Goal: Task Accomplishment & Management: Manage account settings

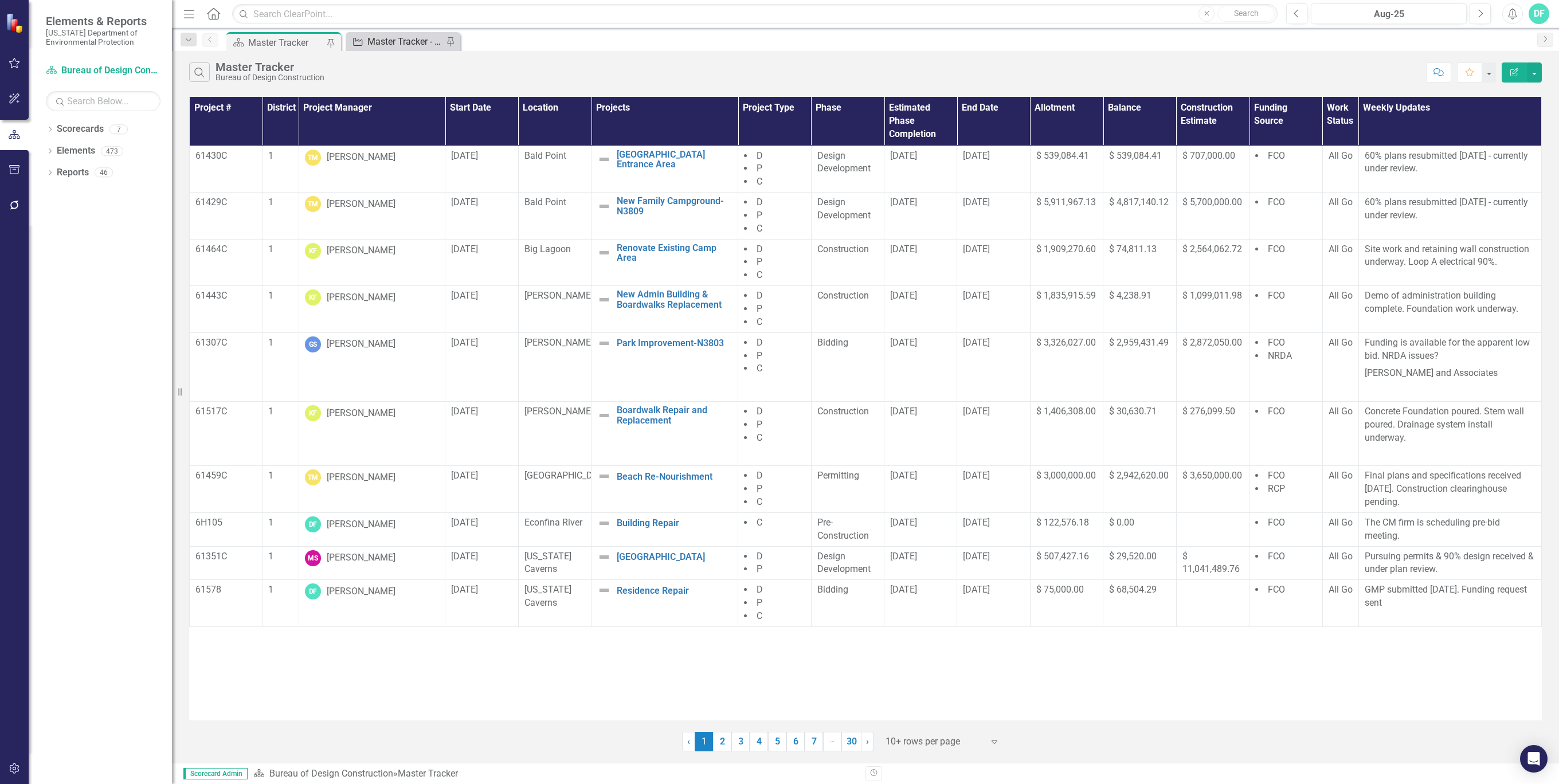
click at [411, 45] on div "Master Tracker - Current User" at bounding box center [405, 42] width 75 height 14
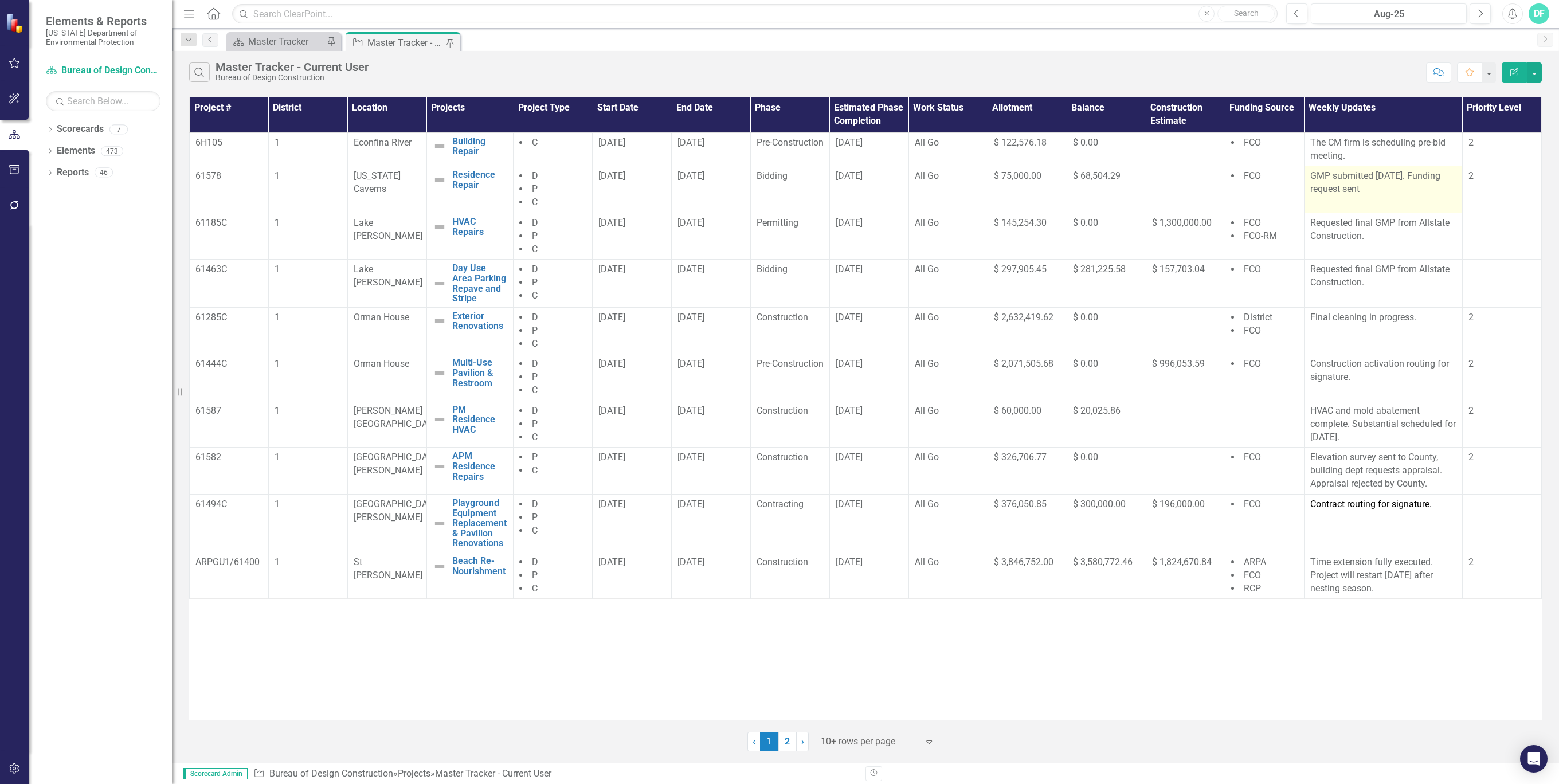
click at [1379, 184] on p "GMP submitted 8/4/25. Funding request sent" at bounding box center [1383, 183] width 146 height 27
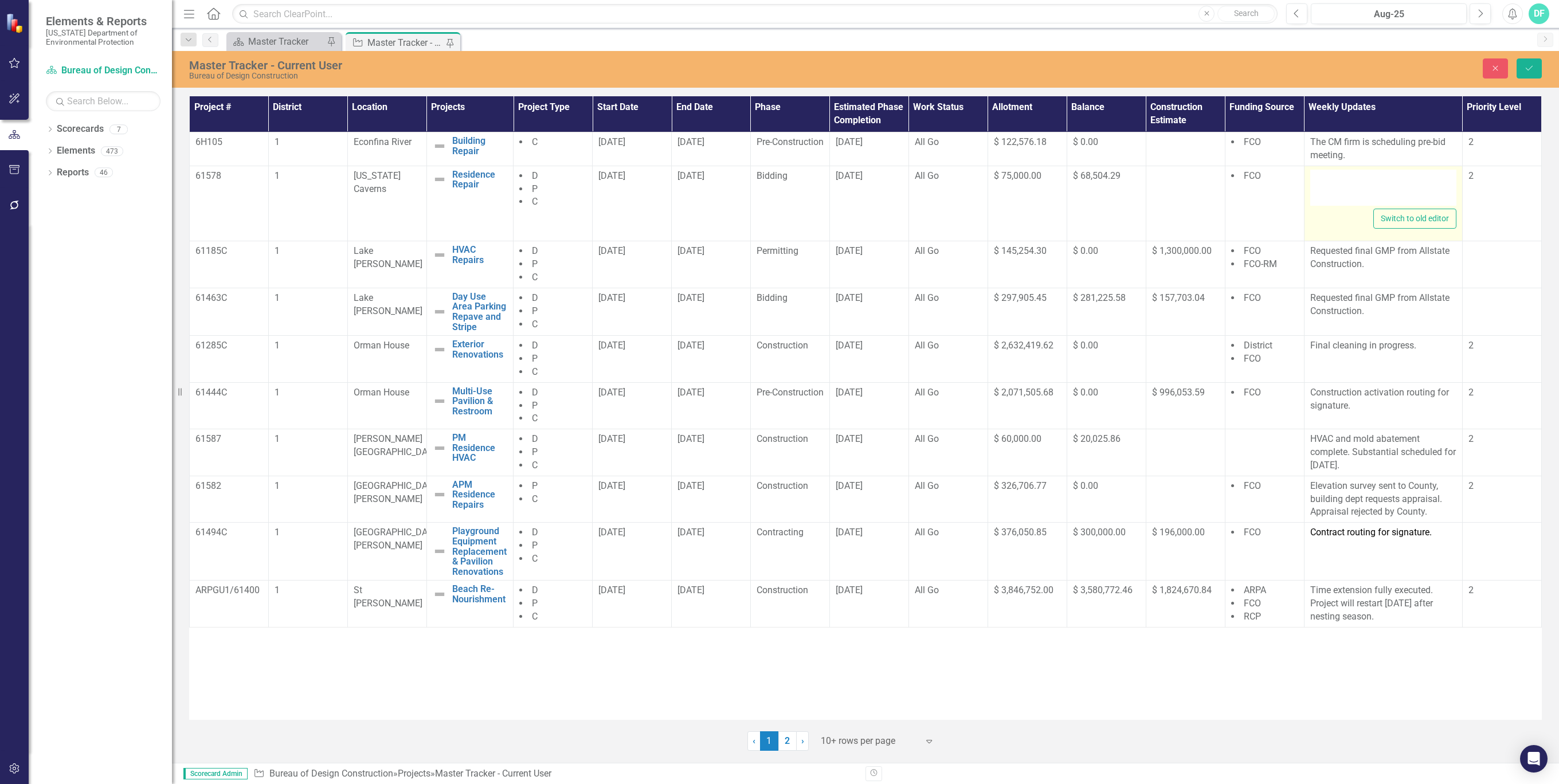
type textarea "<p>GMP submitted 8/4/25. Funding request sent</p>"
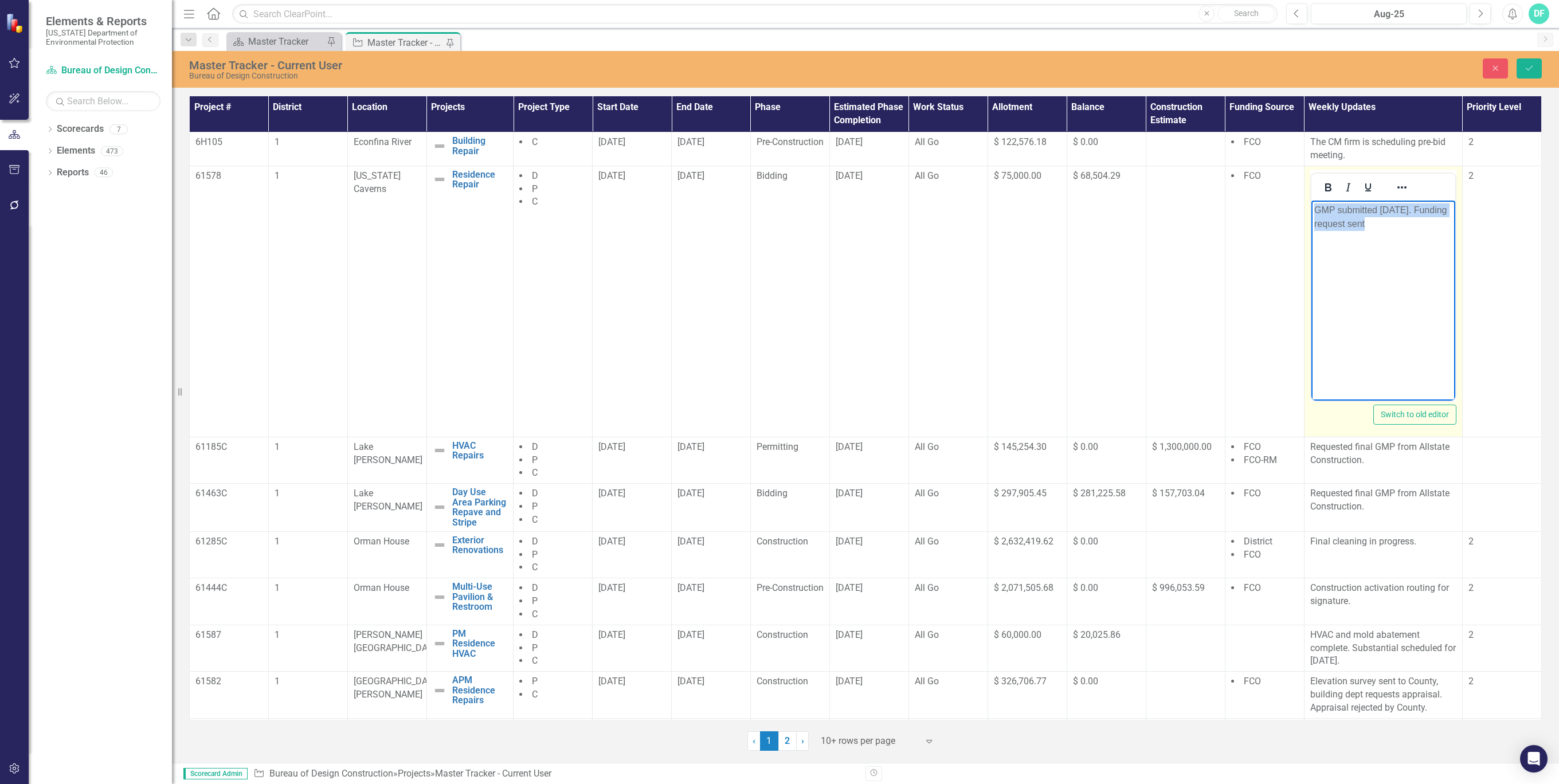
drag, startPoint x: 1389, startPoint y: 227, endPoint x: 1310, endPoint y: 210, distance: 80.8
click at [1311, 210] on html "GMP submitted 8/4/25. Funding request sent" at bounding box center [1382, 286] width 144 height 172
click at [1529, 69] on icon "submit" at bounding box center [1529, 68] width 7 height 5
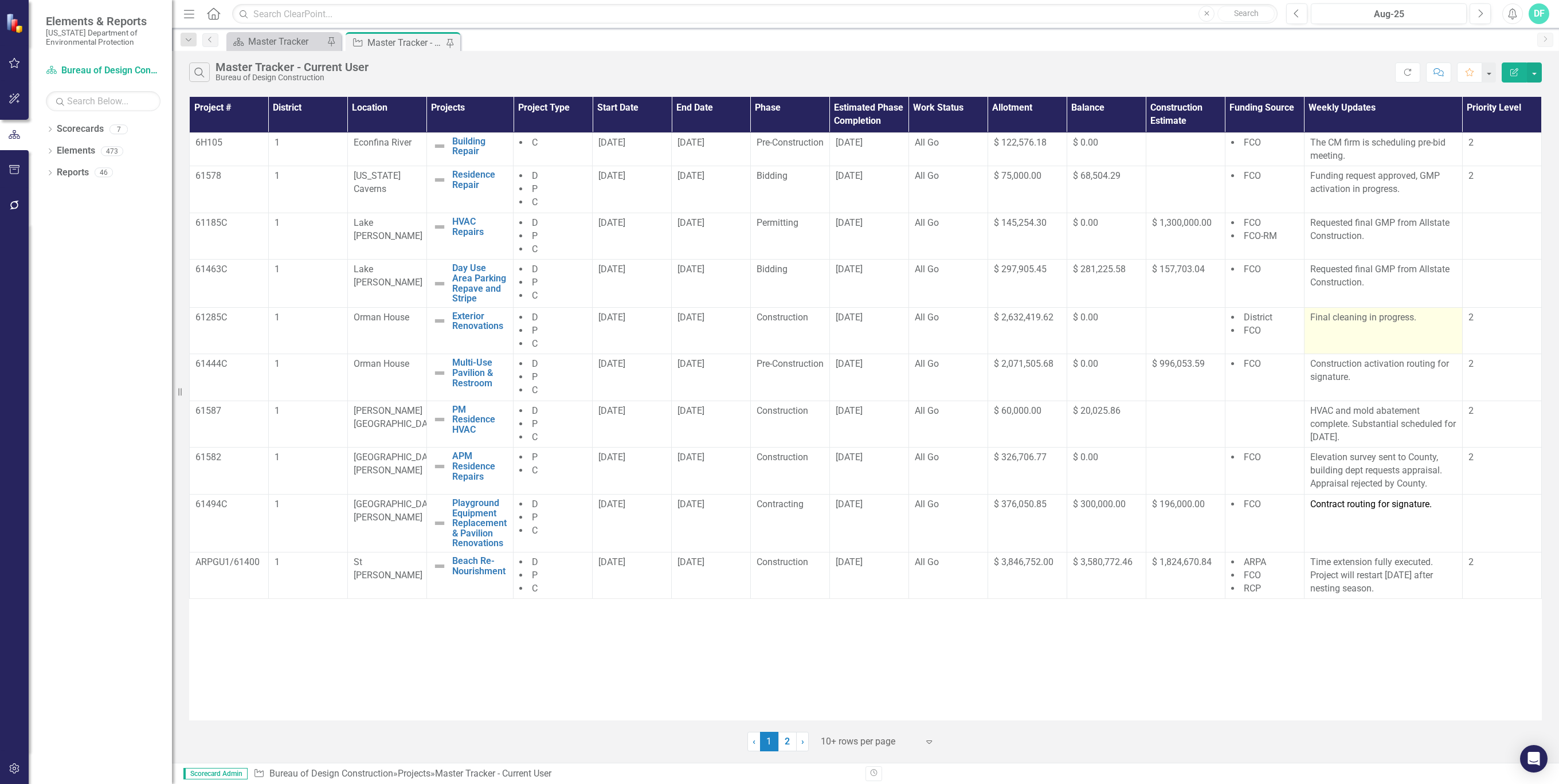
click at [1418, 316] on p "Final cleaning in progress." at bounding box center [1383, 318] width 146 height 13
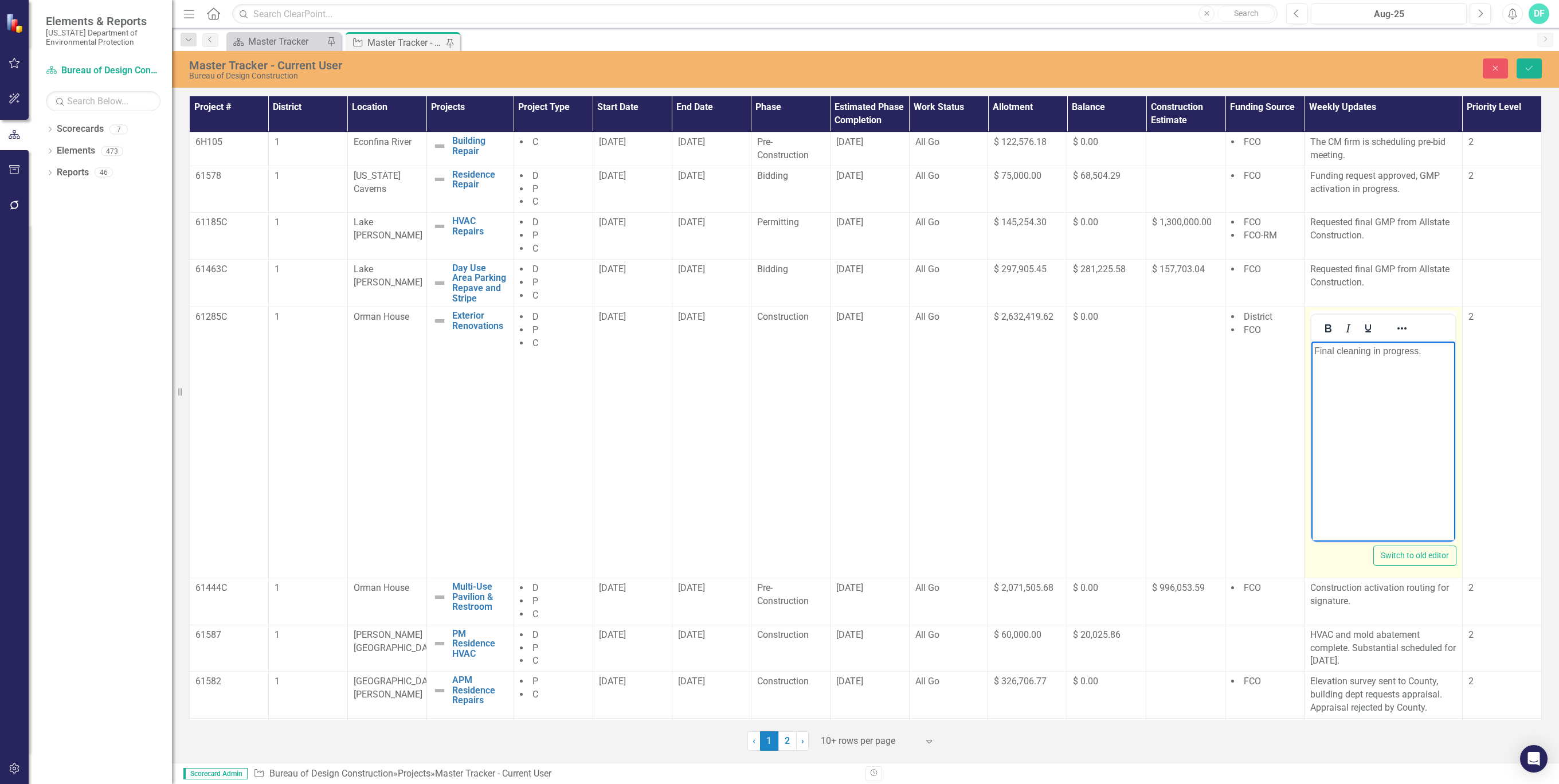
click at [1425, 352] on p "Final cleaning in progress." at bounding box center [1383, 352] width 138 height 14
click at [1444, 349] on p "Final cleaning due third week in August" at bounding box center [1383, 358] width 138 height 27
click at [1411, 353] on p "Final cleaning due third week in August" at bounding box center [1383, 358] width 138 height 27
click at [1354, 363] on p "Final cleaning due last week in August" at bounding box center [1383, 358] width 138 height 27
click at [1531, 64] on button "Save" at bounding box center [1529, 68] width 25 height 20
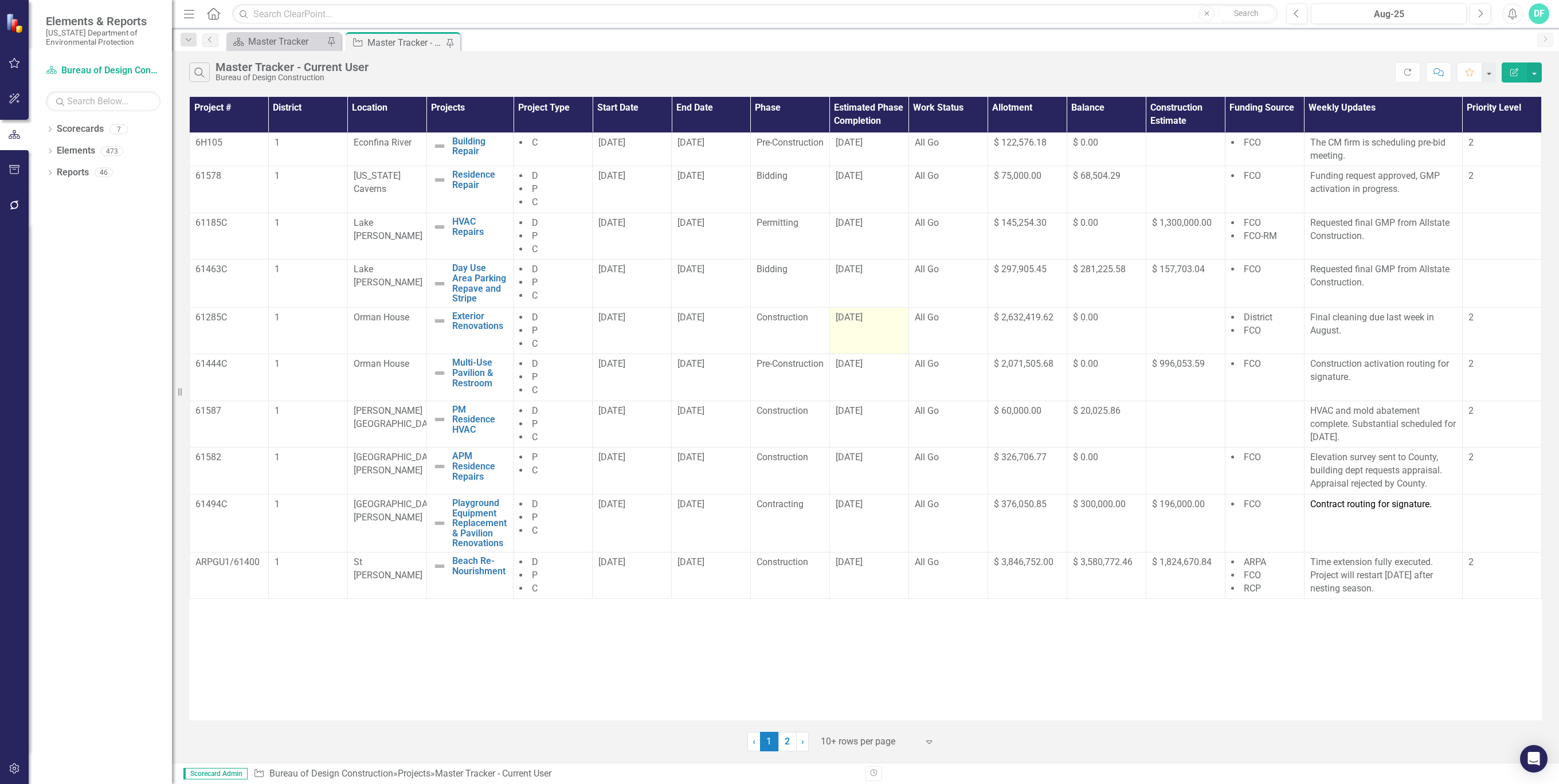
click at [884, 323] on div "[DATE]" at bounding box center [869, 318] width 67 height 13
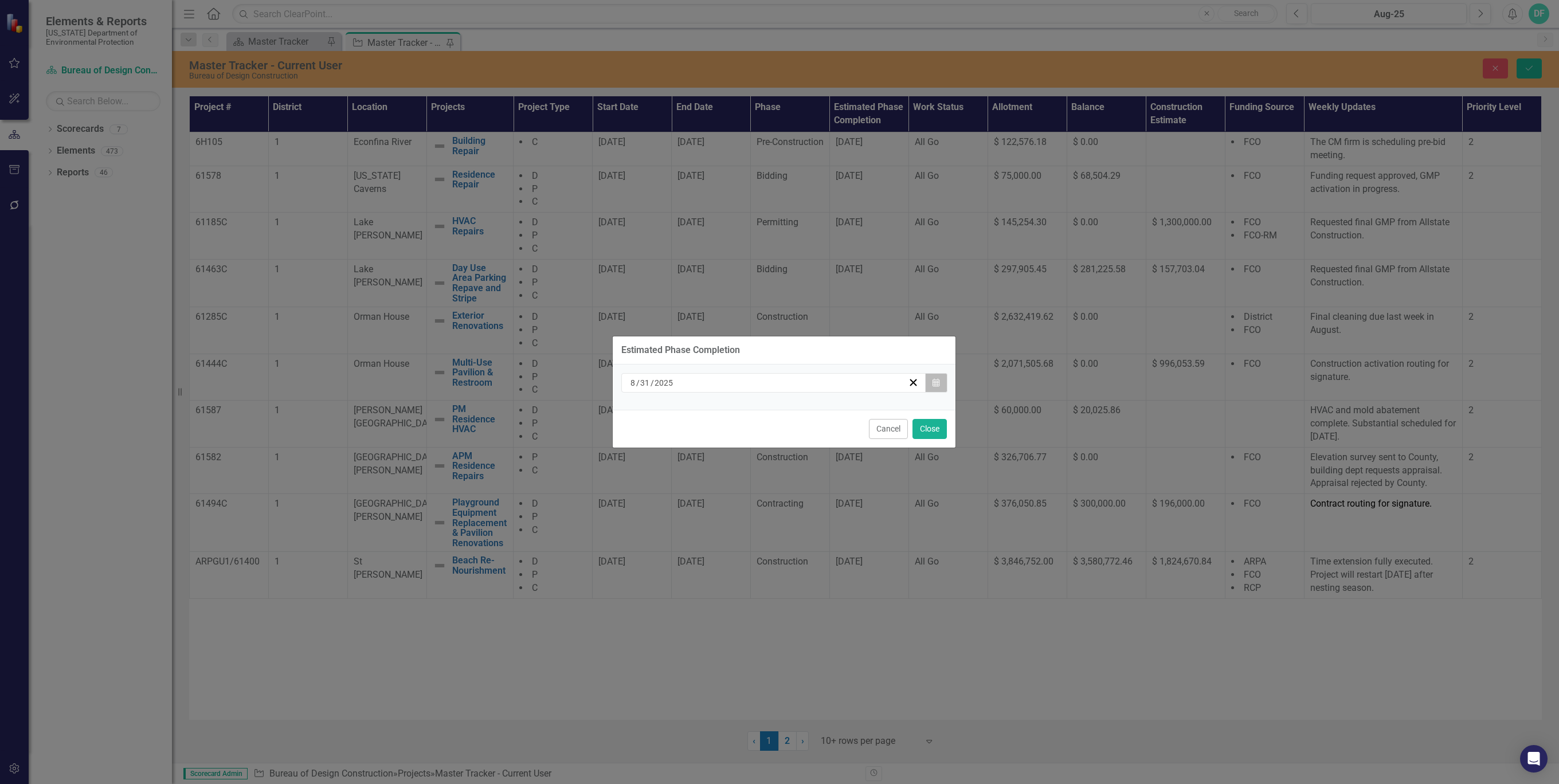
click at [933, 381] on icon "button" at bounding box center [936, 382] width 7 height 8
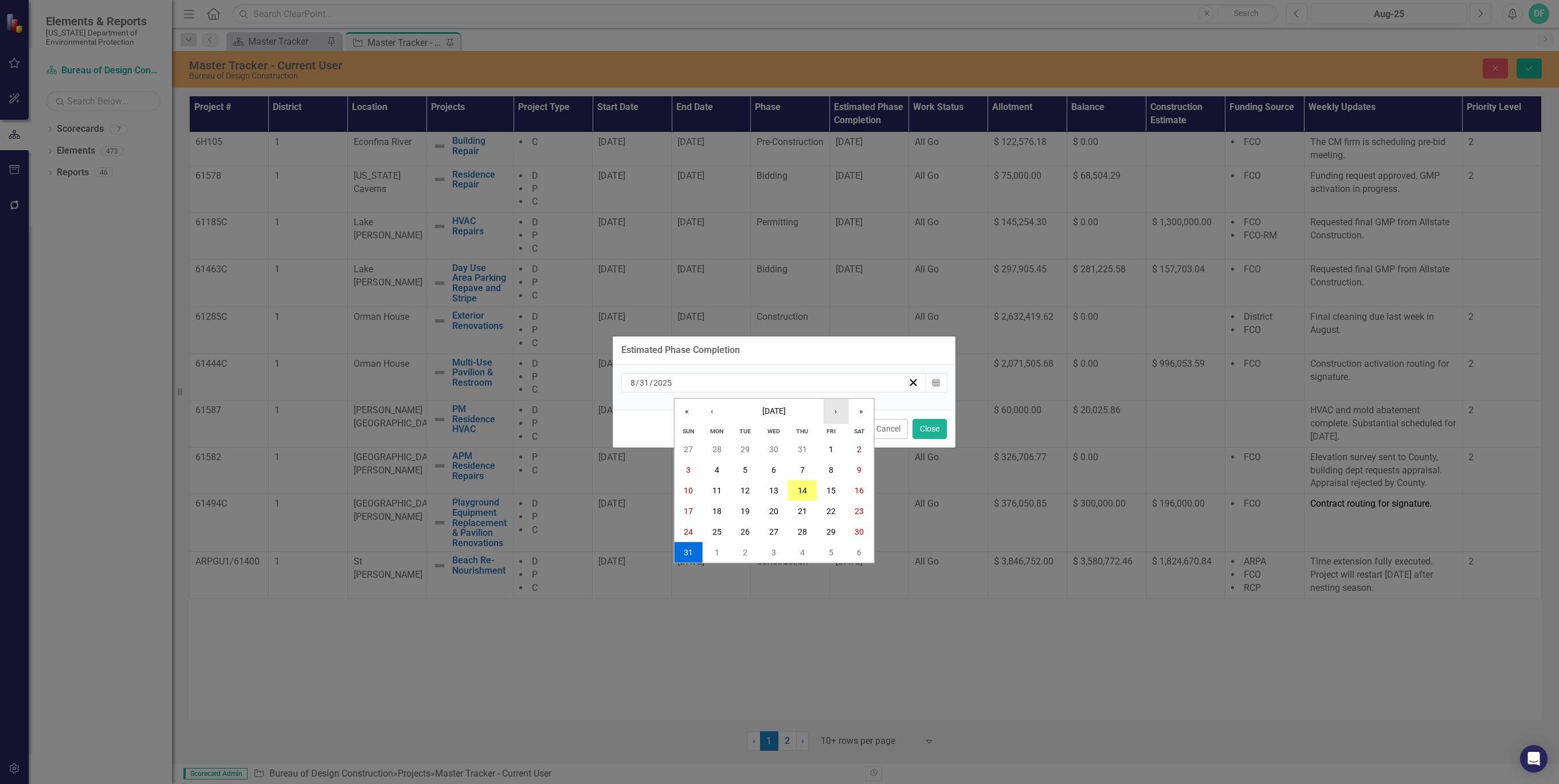
click at [838, 413] on button "›" at bounding box center [836, 411] width 25 height 25
click at [745, 530] on abbr "30" at bounding box center [745, 532] width 9 height 9
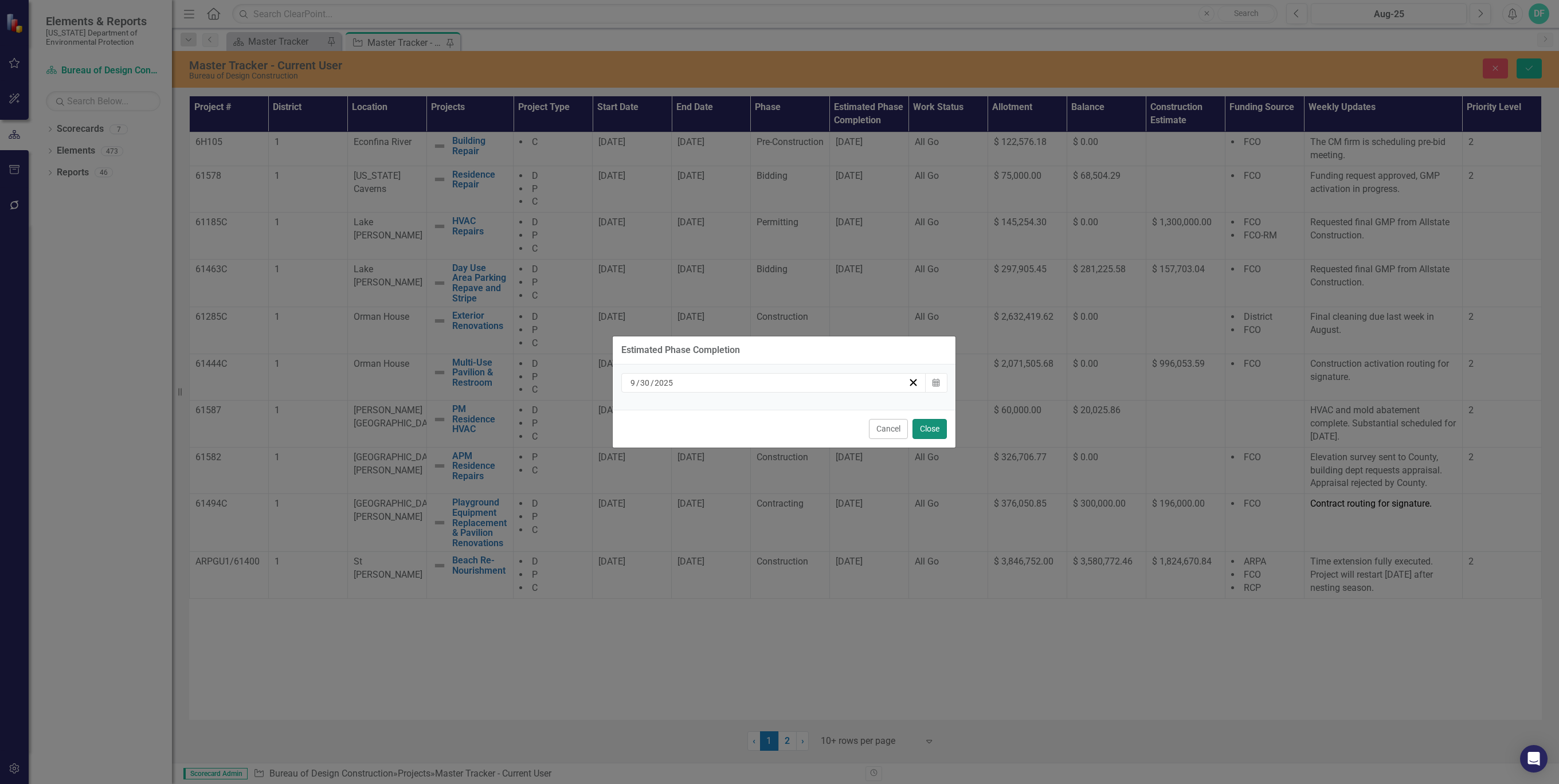
click at [929, 431] on button "Close" at bounding box center [930, 429] width 35 height 20
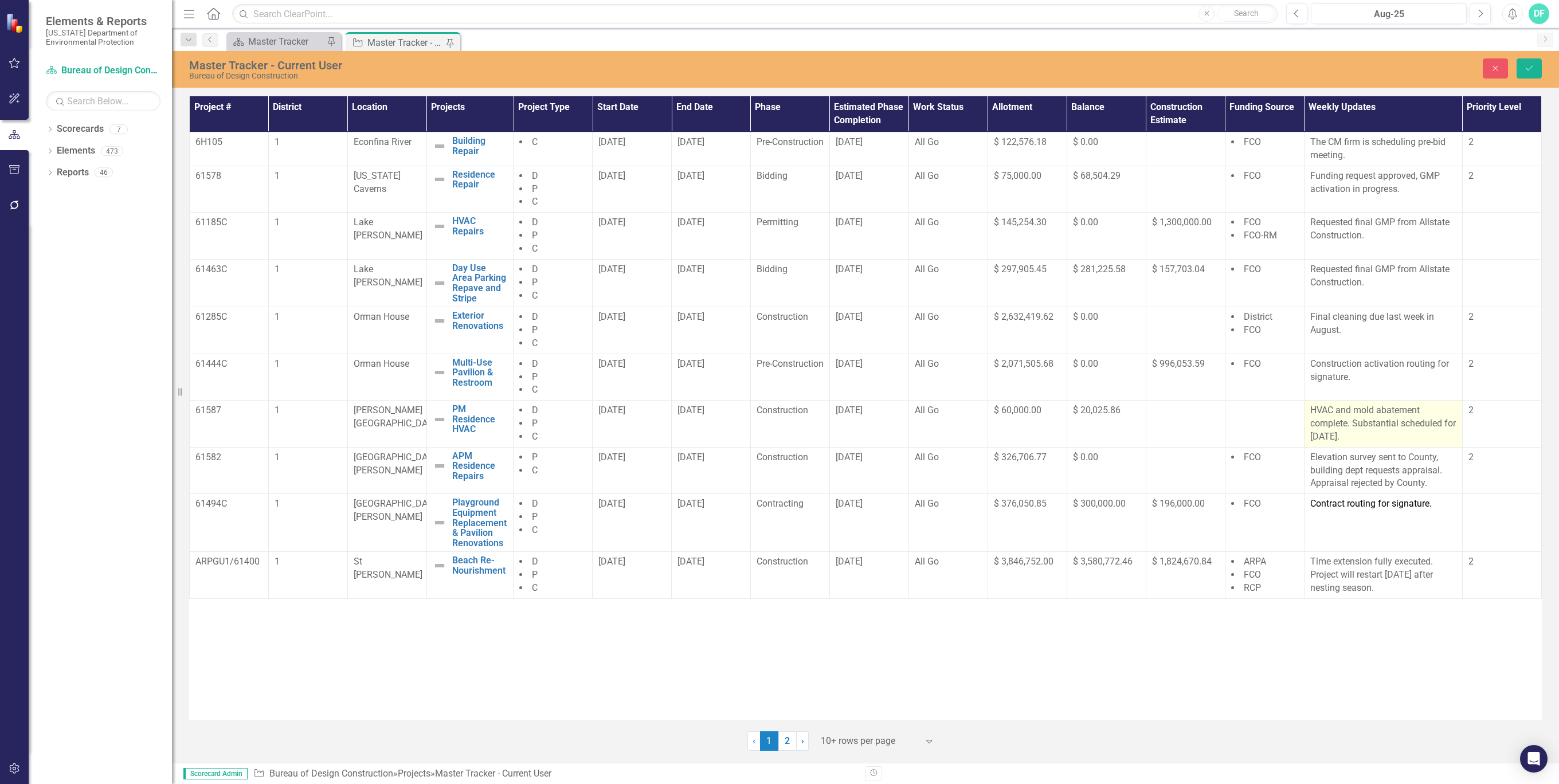
click at [1367, 433] on p "HVAC and mold abatement complete. Substantial scheduled for 8/8/25." at bounding box center [1383, 424] width 146 height 39
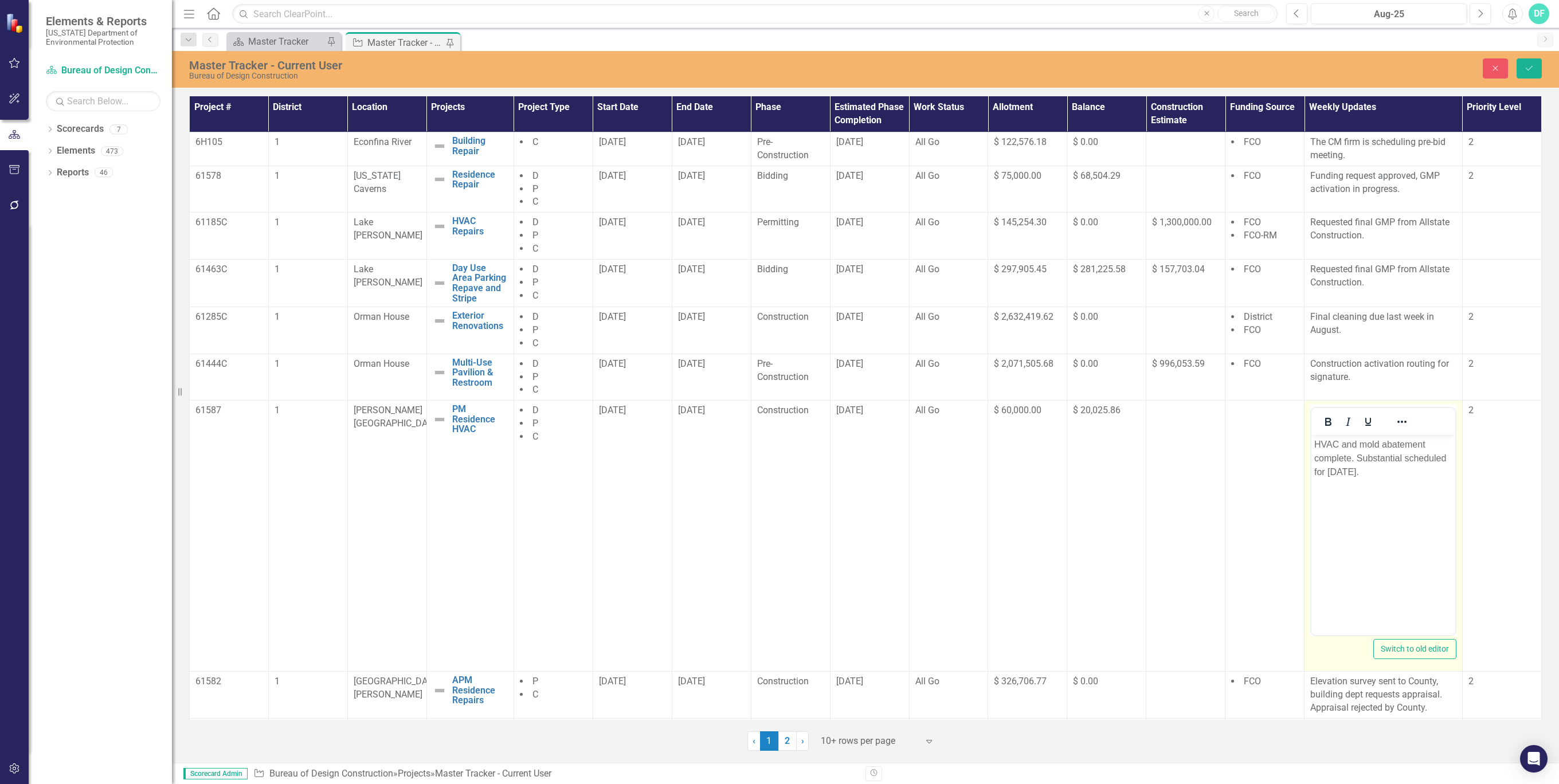
click at [1359, 473] on p "HVAC and mold abatement complete. Substantial scheduled for 8/8/25." at bounding box center [1383, 458] width 138 height 42
click at [1532, 70] on icon "Save" at bounding box center [1529, 68] width 10 height 8
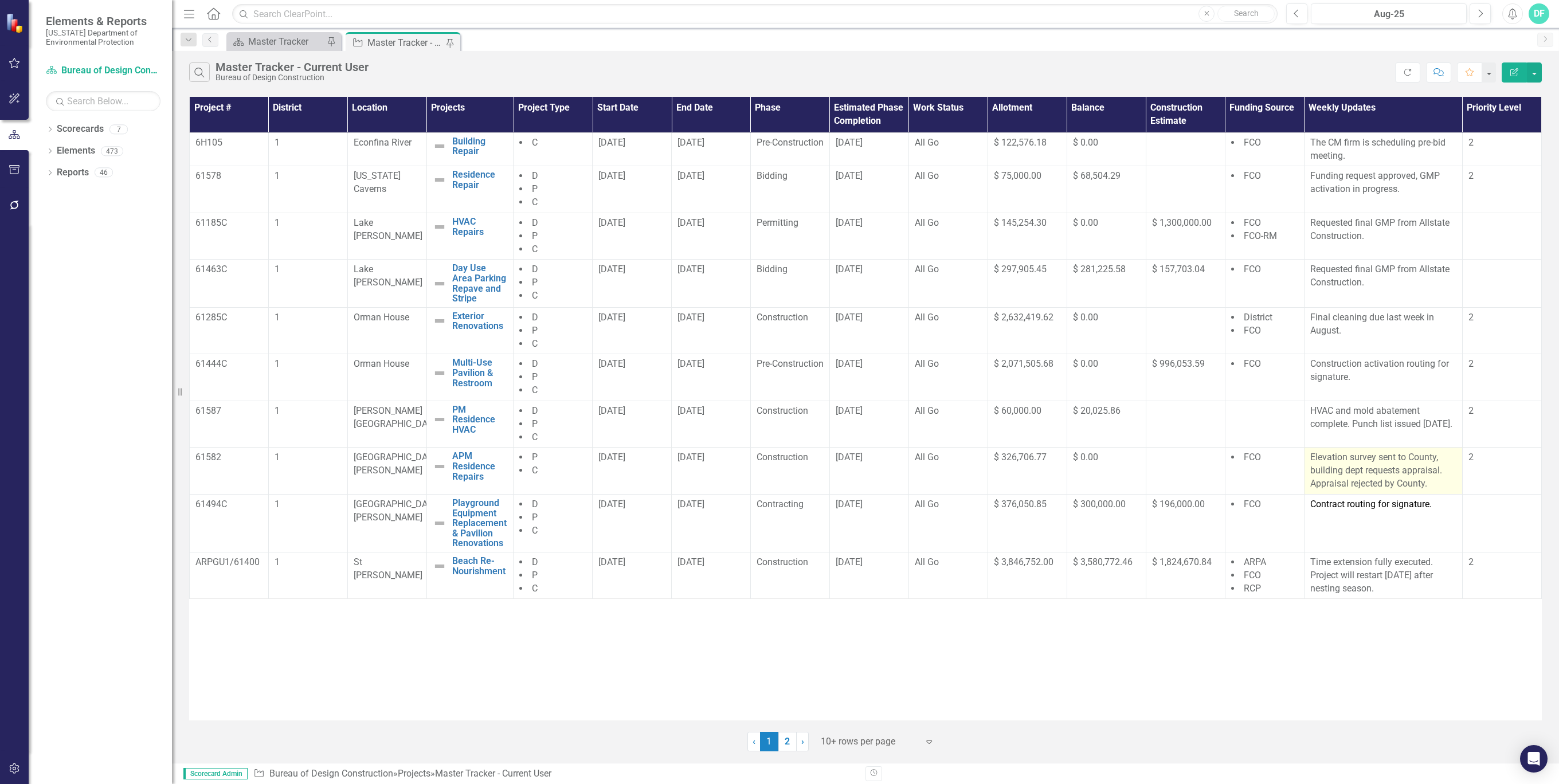
click at [1436, 483] on p "Elevation survey sent to County, building dept requests appraisal. Appraisal re…" at bounding box center [1383, 471] width 146 height 39
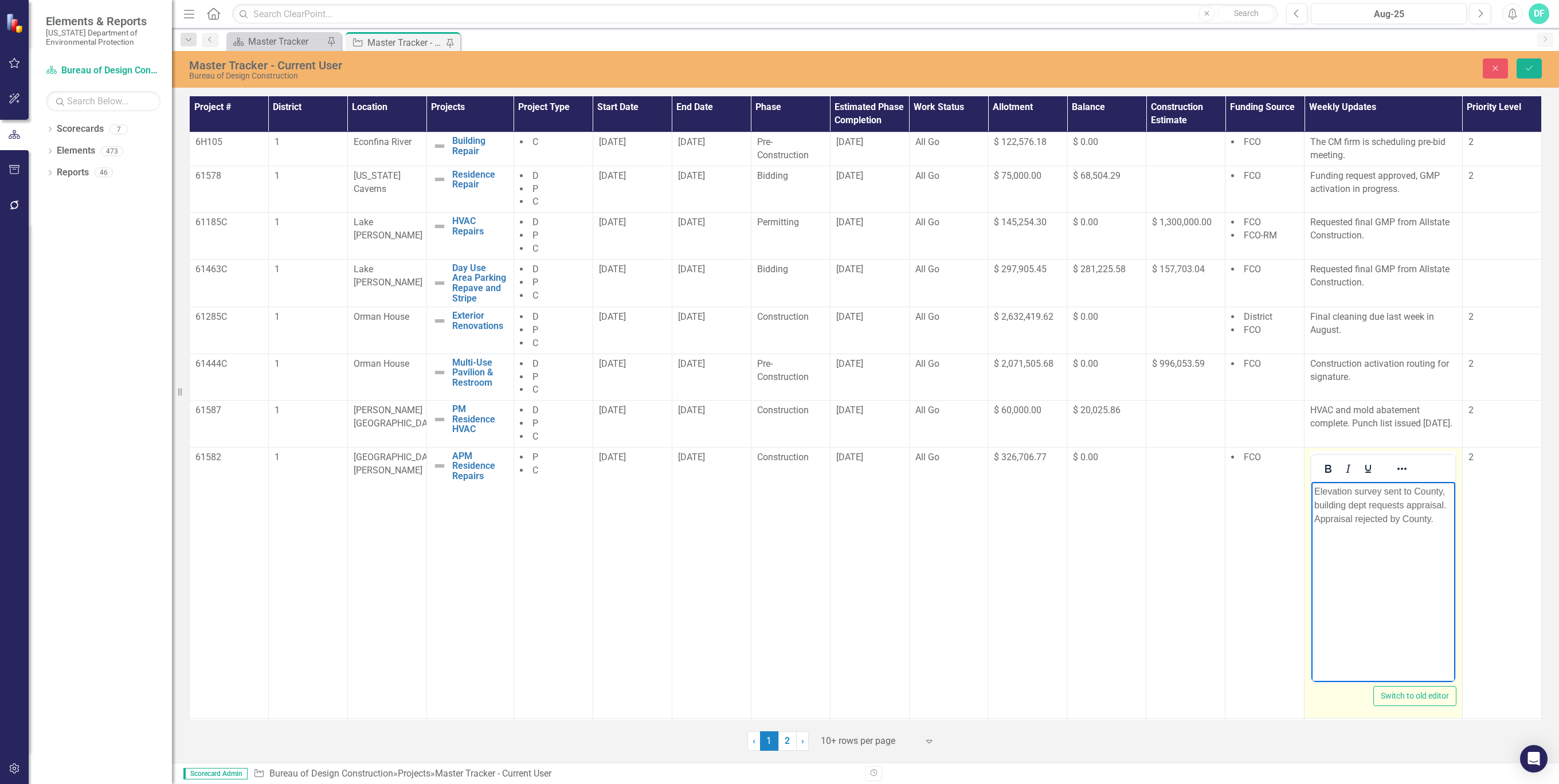
drag, startPoint x: 1436, startPoint y: 523, endPoint x: 1315, endPoint y: 490, distance: 125.4
click at [1315, 490] on p "Elevation survey sent to County, building dept requests appraisal. Appraisal re…" at bounding box center [1383, 505] width 138 height 42
click at [1405, 547] on body "Allstate Construction will reapply for building permit in [GEOGRAPHIC_DATA]." at bounding box center [1383, 567] width 144 height 172
click at [1528, 71] on icon "Save" at bounding box center [1529, 68] width 10 height 8
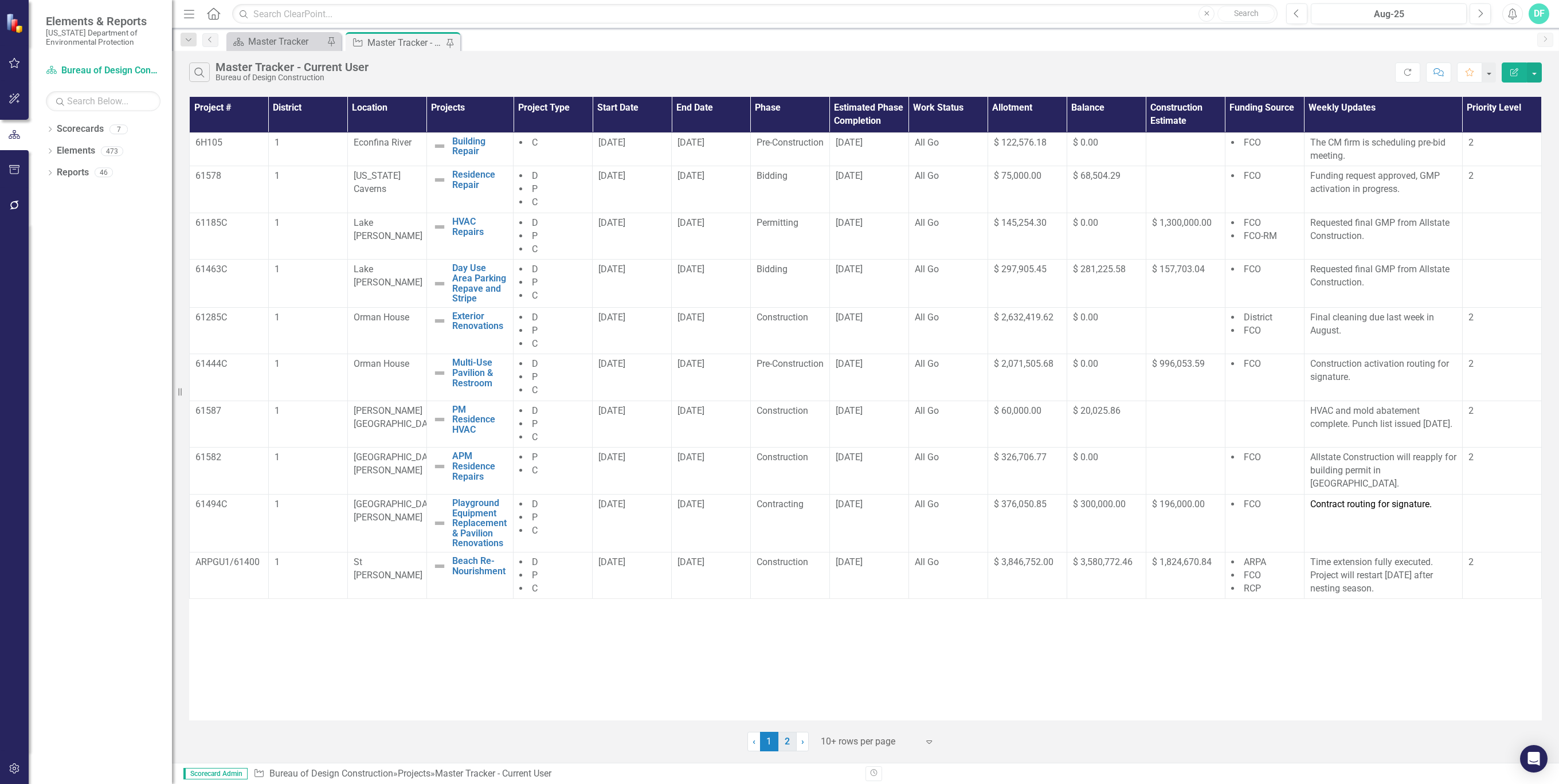
click at [790, 740] on link "2" at bounding box center [787, 741] width 18 height 20
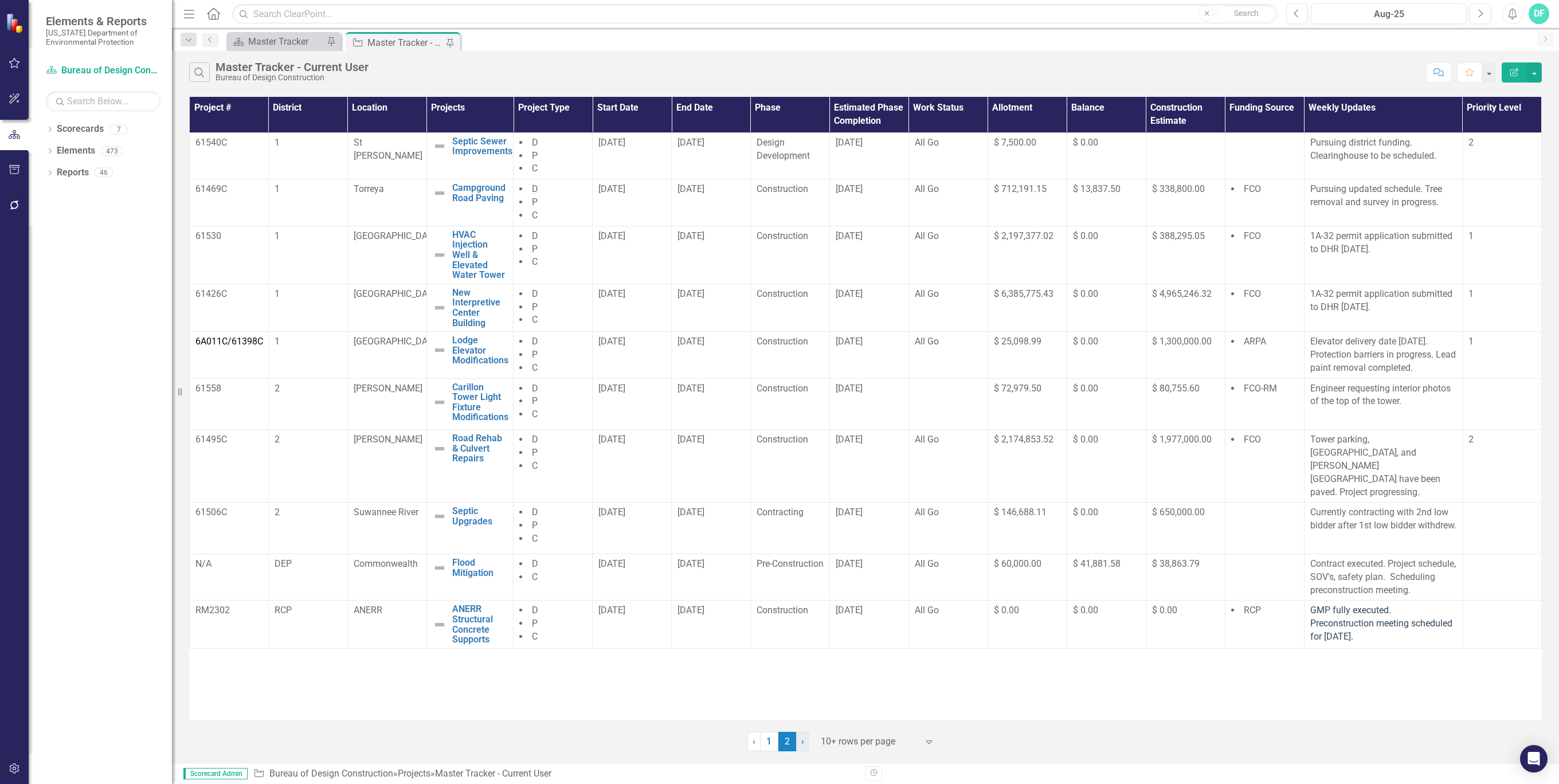
click at [801, 737] on span "›" at bounding box center [803, 742] width 3 height 11
click at [1443, 200] on p "Pursuing updated schedule. Tree removal and survey in progress." at bounding box center [1383, 196] width 146 height 27
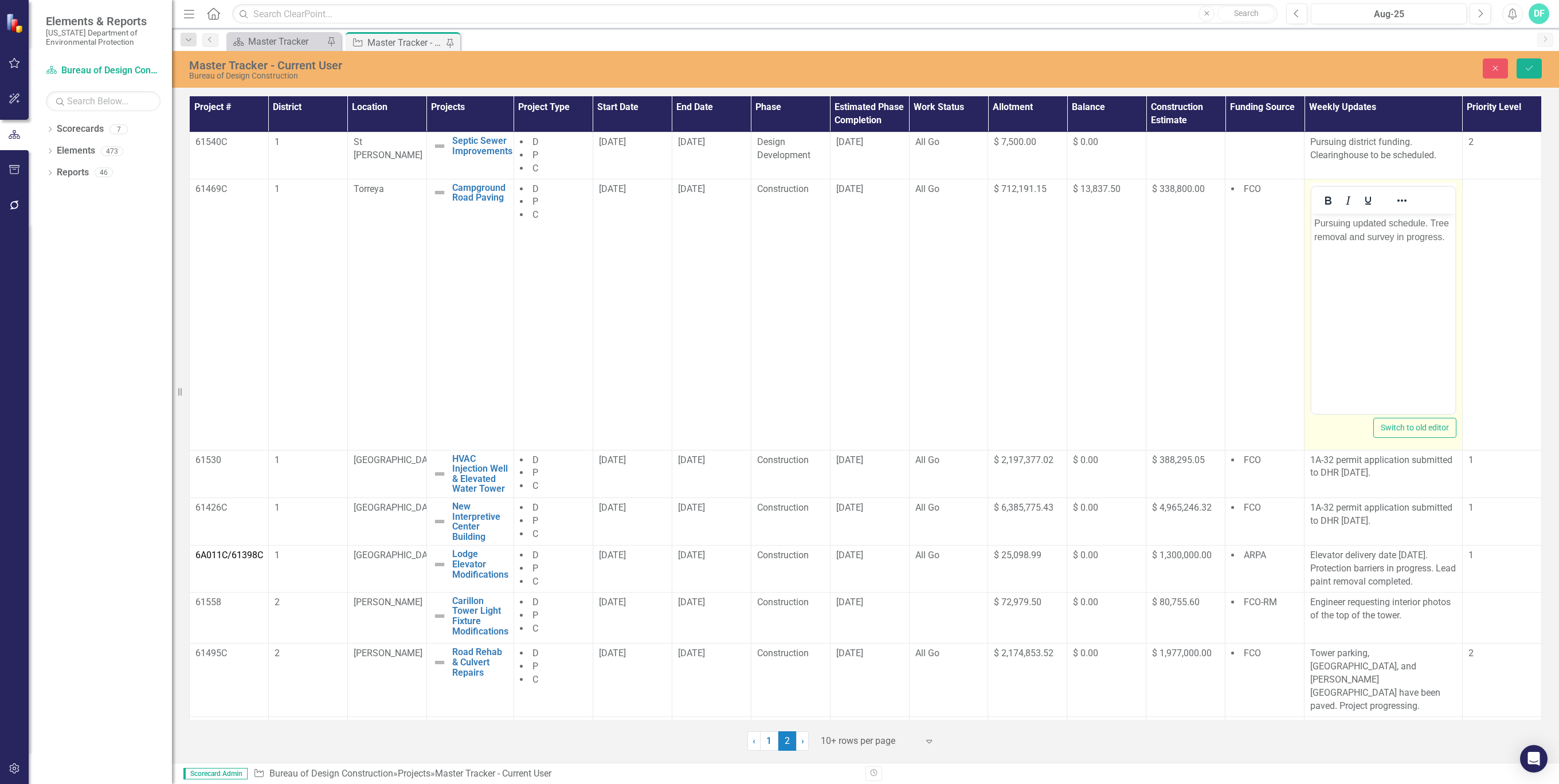
click at [1446, 235] on p "Pursuing updated schedule. Tree removal and survey in progress." at bounding box center [1383, 229] width 138 height 27
drag, startPoint x: 1448, startPoint y: 237, endPoint x: 1310, endPoint y: 224, distance: 138.6
click at [1312, 224] on html "Pursuing updated schedule. Tree removal and survey in progress." at bounding box center [1383, 299] width 144 height 172
click at [1526, 63] on button "Save" at bounding box center [1529, 68] width 25 height 20
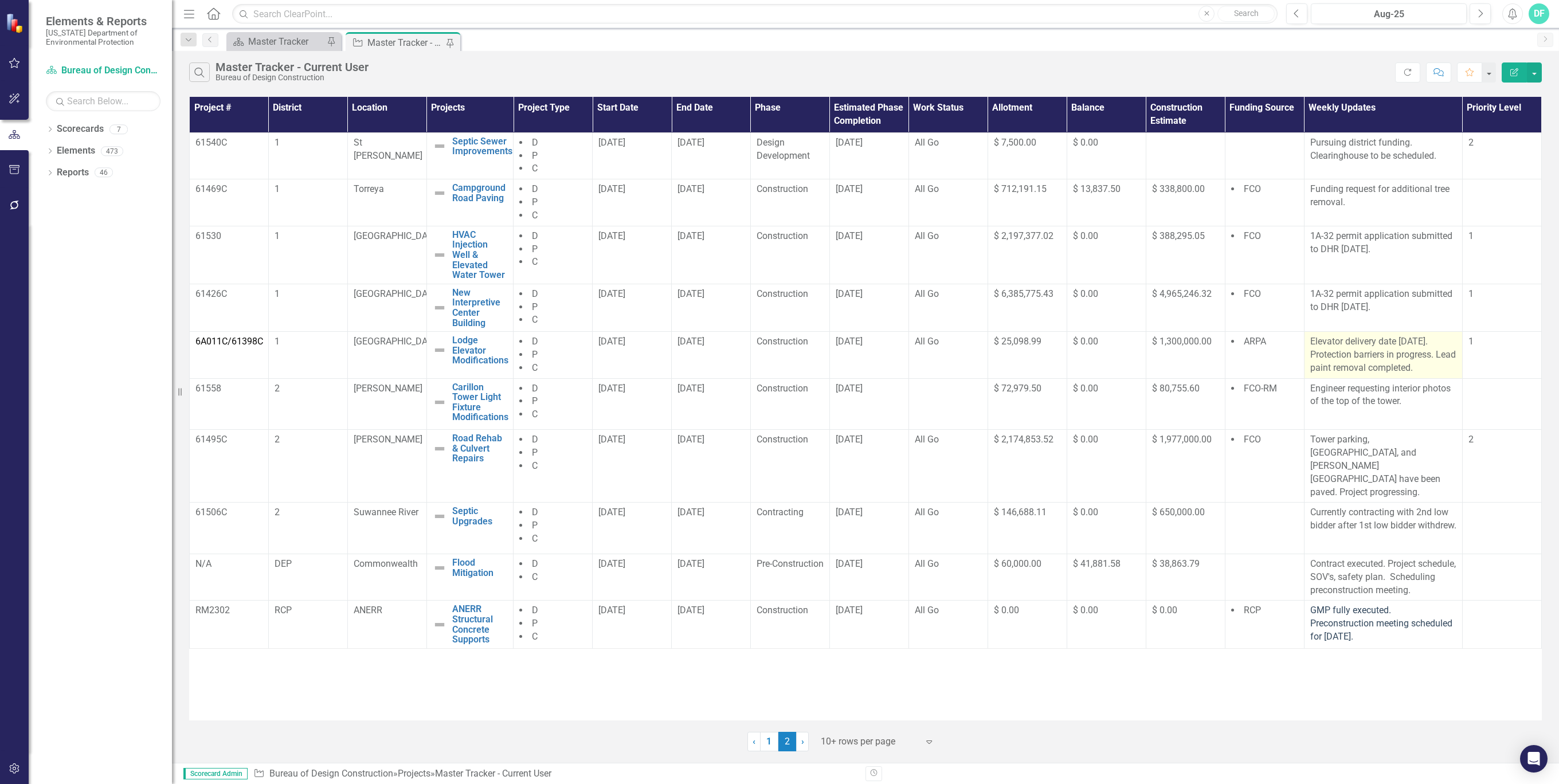
click at [1442, 361] on p "Elevator delivery date 8/4/25. Protection barriers in progress. Lead paint remo…" at bounding box center [1383, 355] width 146 height 39
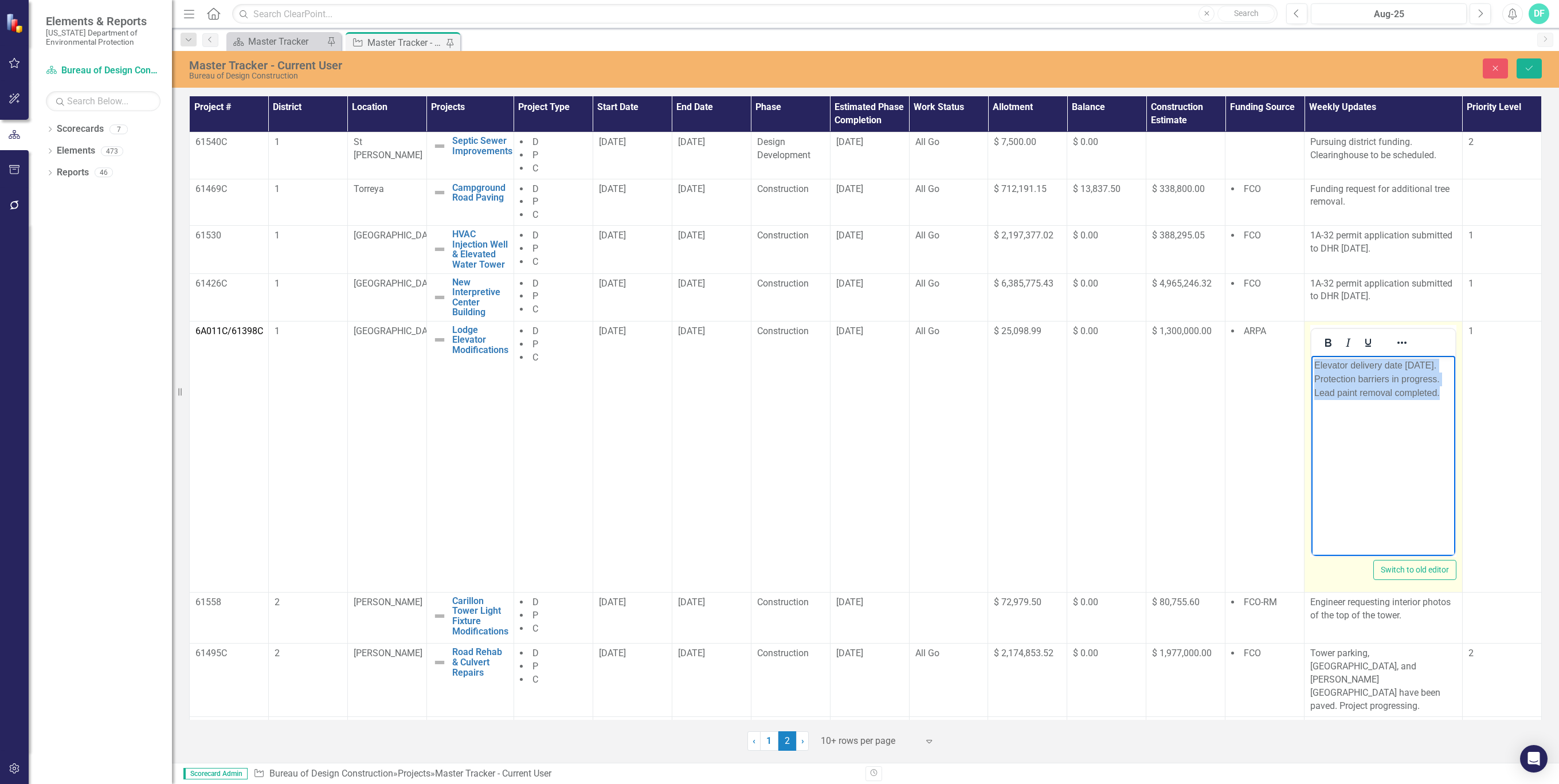
drag, startPoint x: 2754, startPoint y: 717, endPoint x: 2601, endPoint y: 730, distance: 153.6
click at [1312, 364] on html "Elevator delivery date 8/4/25. Protection barriers in progress. Lead paint remo…" at bounding box center [1383, 441] width 144 height 172
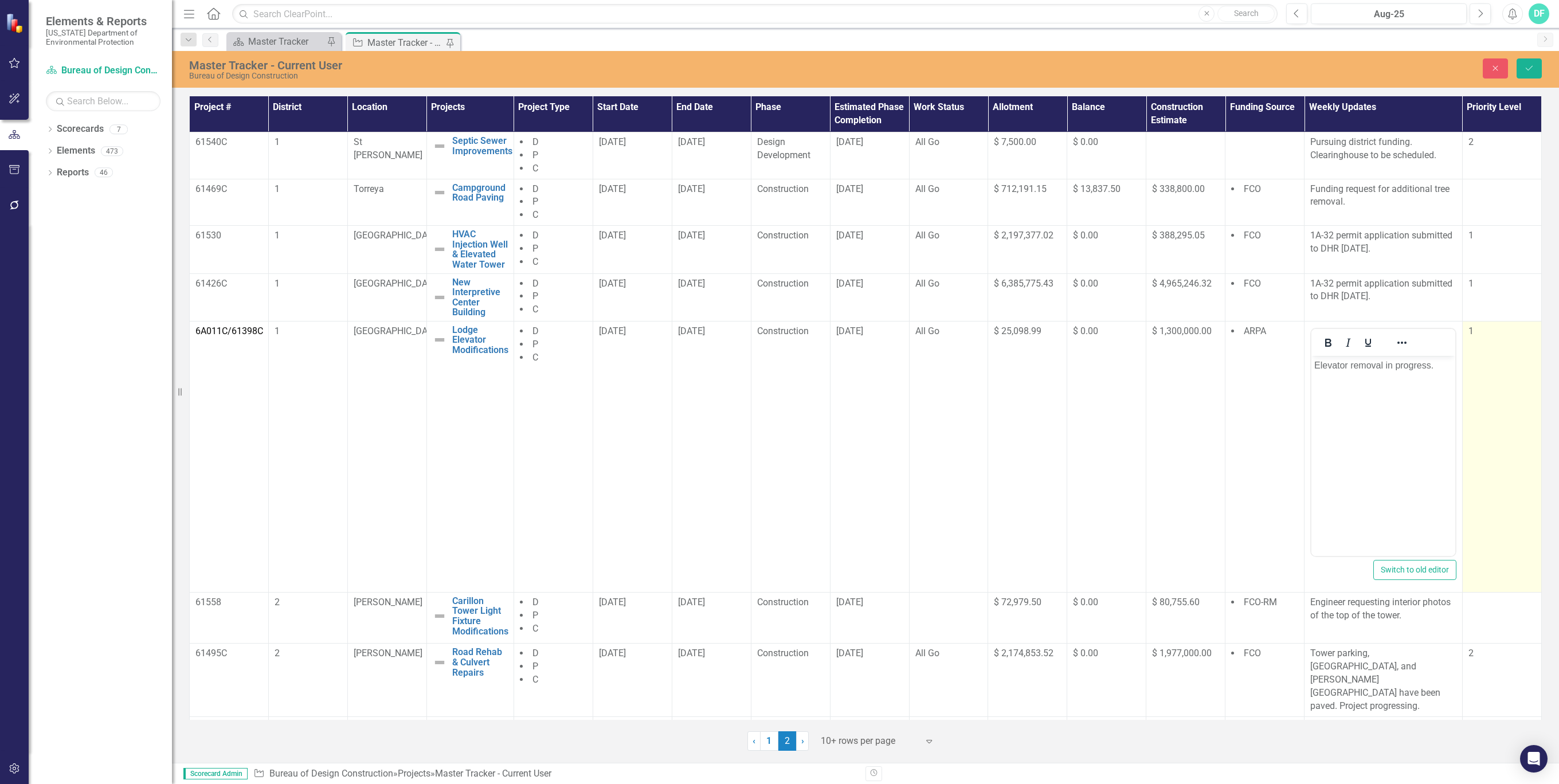
click at [1477, 464] on td "1" at bounding box center [1502, 456] width 79 height 271
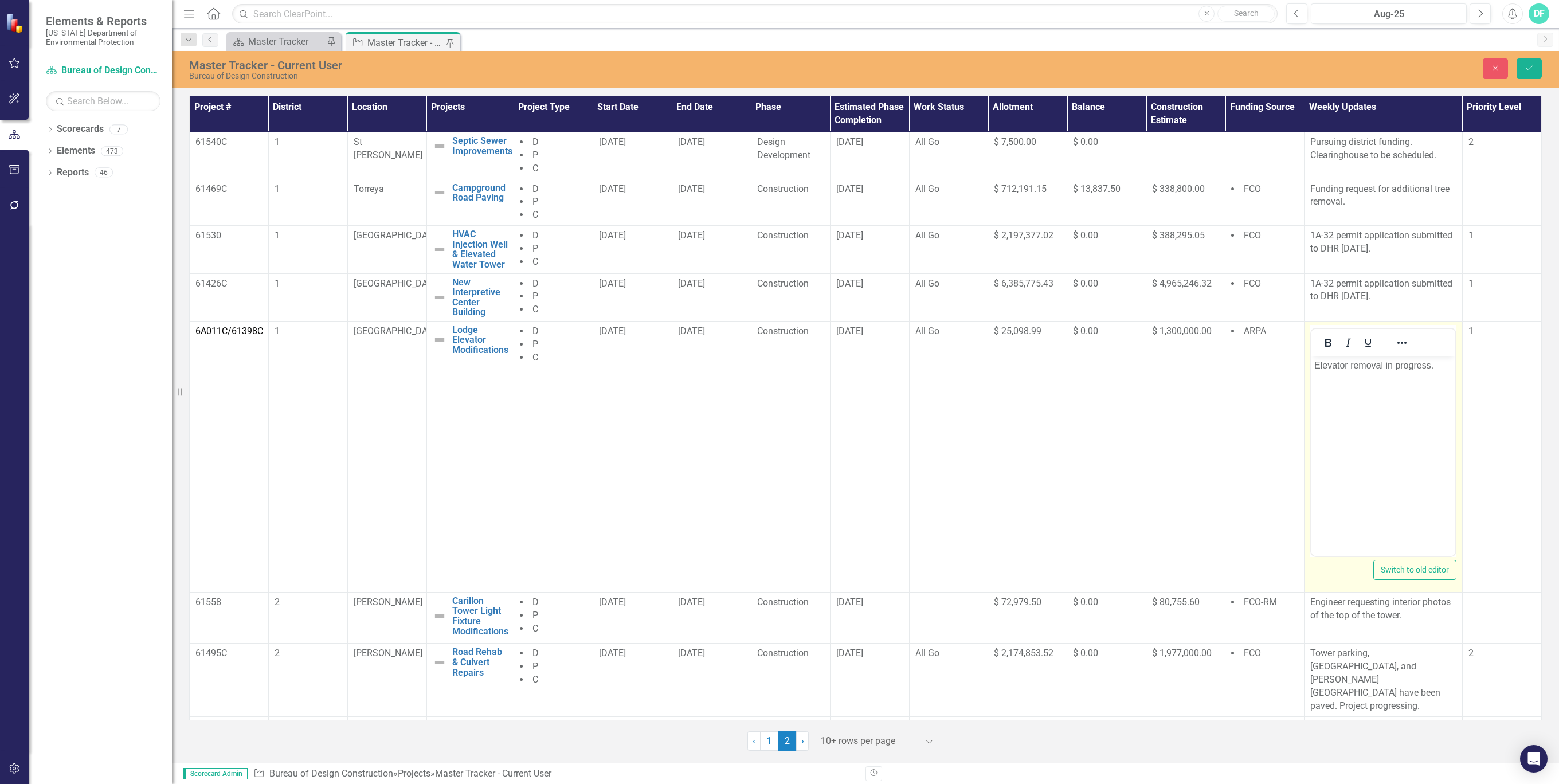
click at [1443, 364] on p "Elevator removal in progress." at bounding box center [1383, 365] width 138 height 14
click at [1437, 364] on p "Elevator removal in progress." at bounding box center [1383, 365] width 138 height 14
click at [1349, 365] on p "Elevator removal in progress." at bounding box center [1383, 365] width 138 height 14
click at [1384, 363] on p "Elevator removal in progress." at bounding box center [1383, 365] width 138 height 14
click at [1426, 381] on p "Elevator removal and exterior scaffold in progress." at bounding box center [1383, 371] width 138 height 27
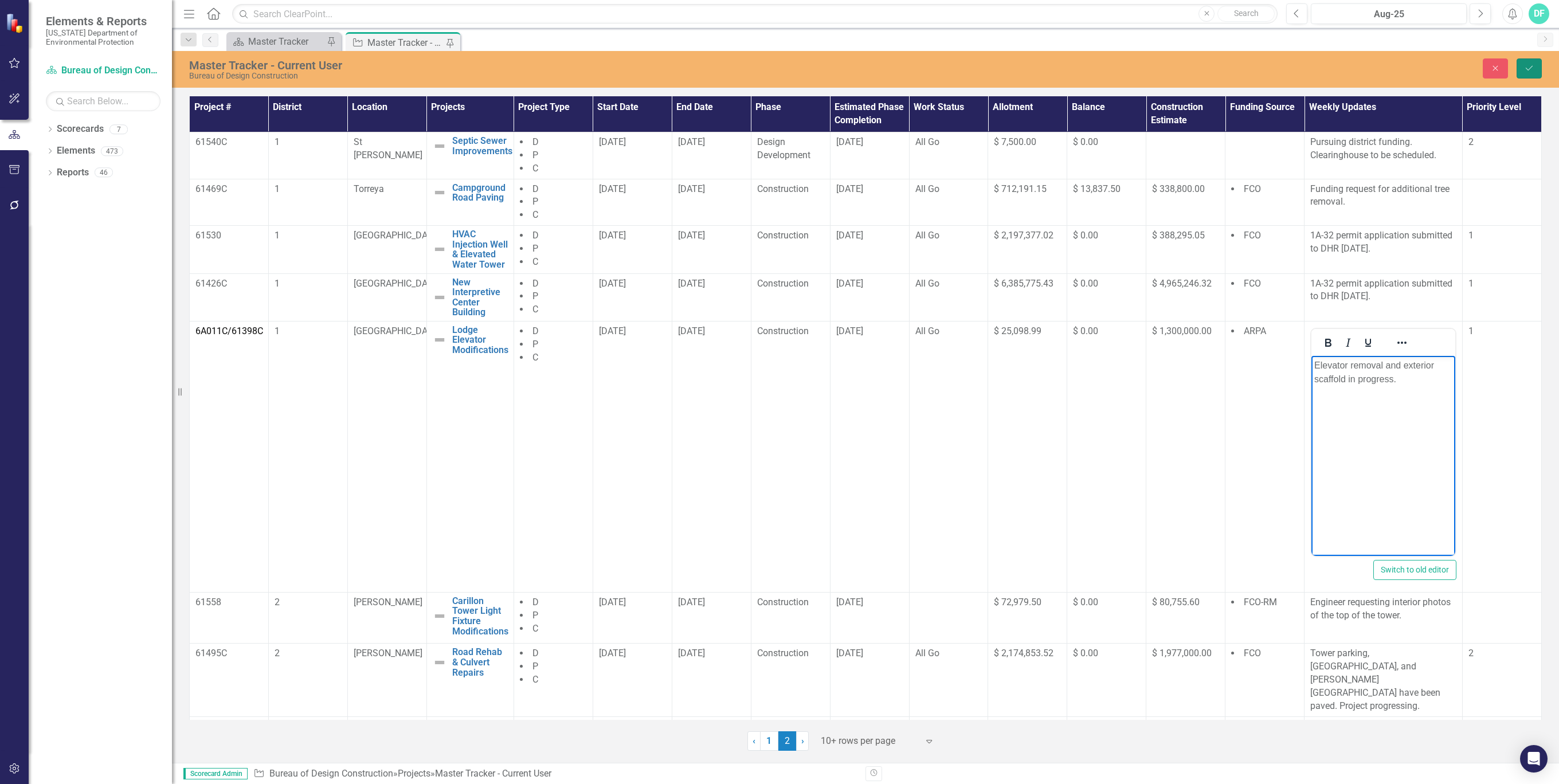
click at [1530, 63] on button "Save" at bounding box center [1529, 68] width 25 height 20
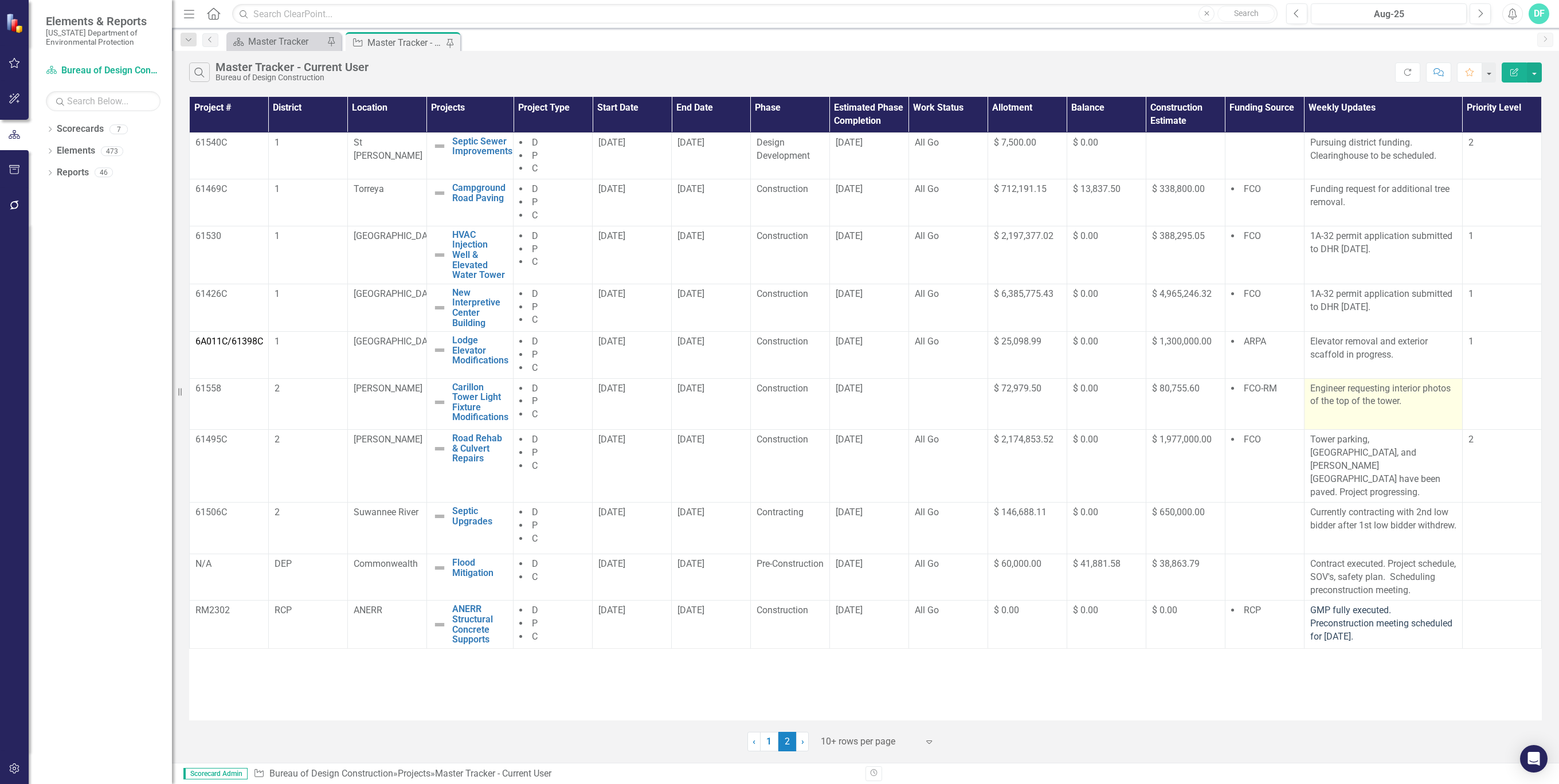
click at [1415, 399] on p "Engineer requesting interior photos of the top of the tower." at bounding box center [1383, 396] width 146 height 29
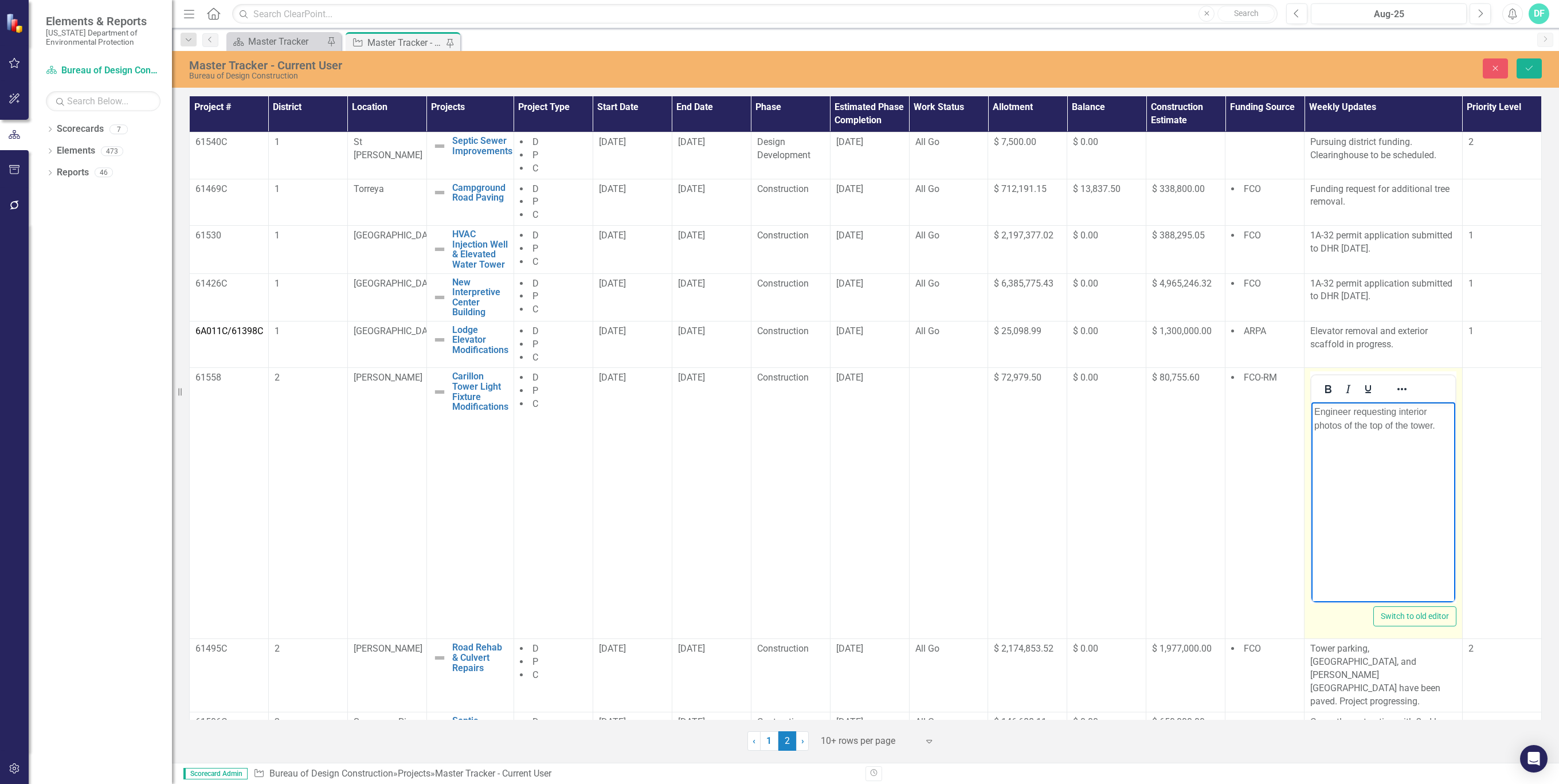
click at [1443, 423] on p "Engineer requesting interior photos of the top of the tower." at bounding box center [1383, 418] width 138 height 27
click at [1386, 471] on body "Engineer requesting interior photos of the top of the tower. Pursuing closeout …" at bounding box center [1383, 488] width 144 height 172
click at [1534, 67] on icon "Save" at bounding box center [1529, 68] width 10 height 8
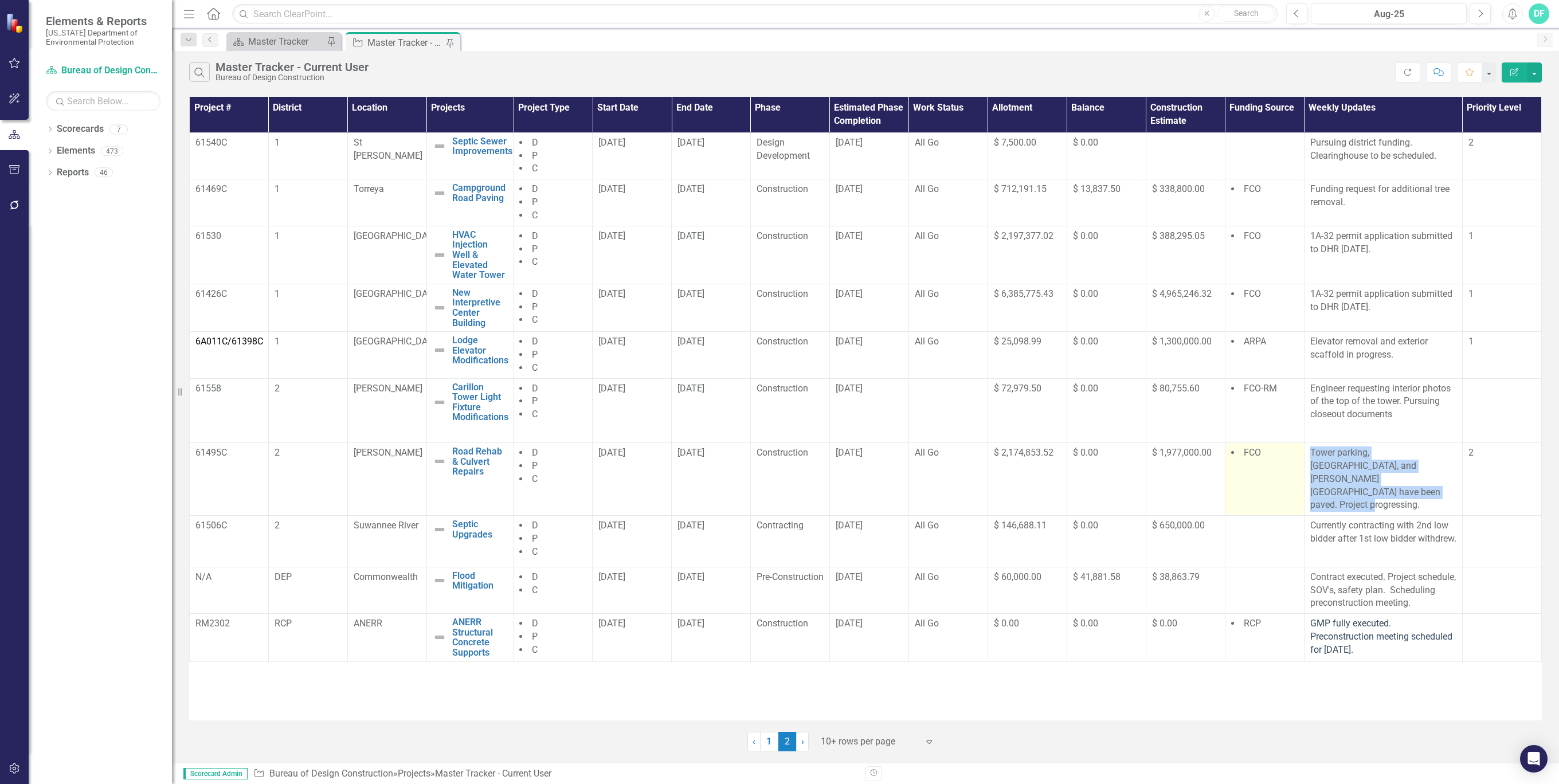
drag, startPoint x: 1454, startPoint y: 476, endPoint x: 1302, endPoint y: 454, distance: 153.6
click at [1302, 454] on tr "61495C 2 Stephen Foster Road Rehab & Culvert Repairs Edit Edit Project Link Ope…" at bounding box center [866, 479] width 1353 height 73
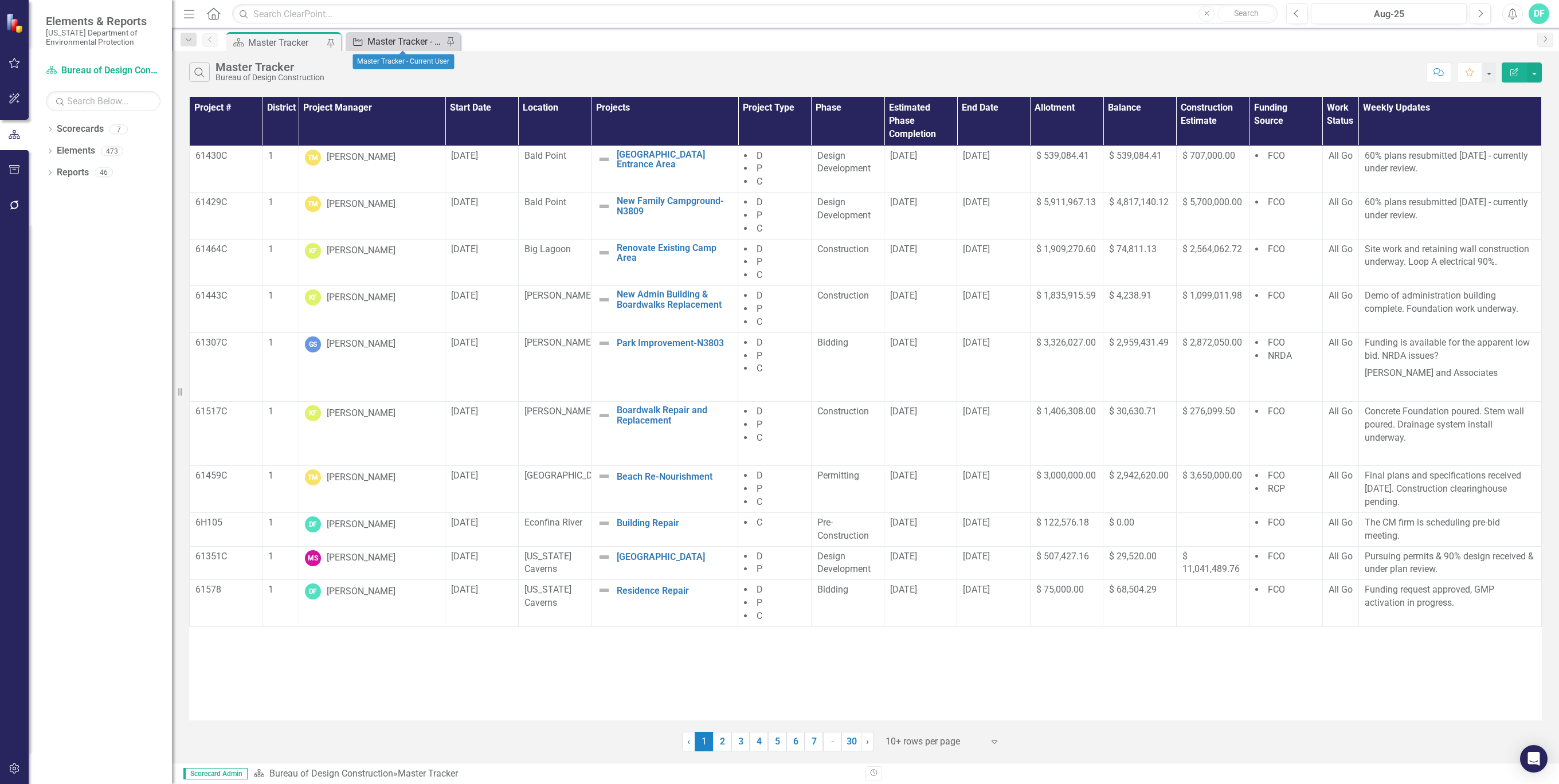
click at [415, 35] on div "Master Tracker - Current User" at bounding box center [405, 42] width 75 height 14
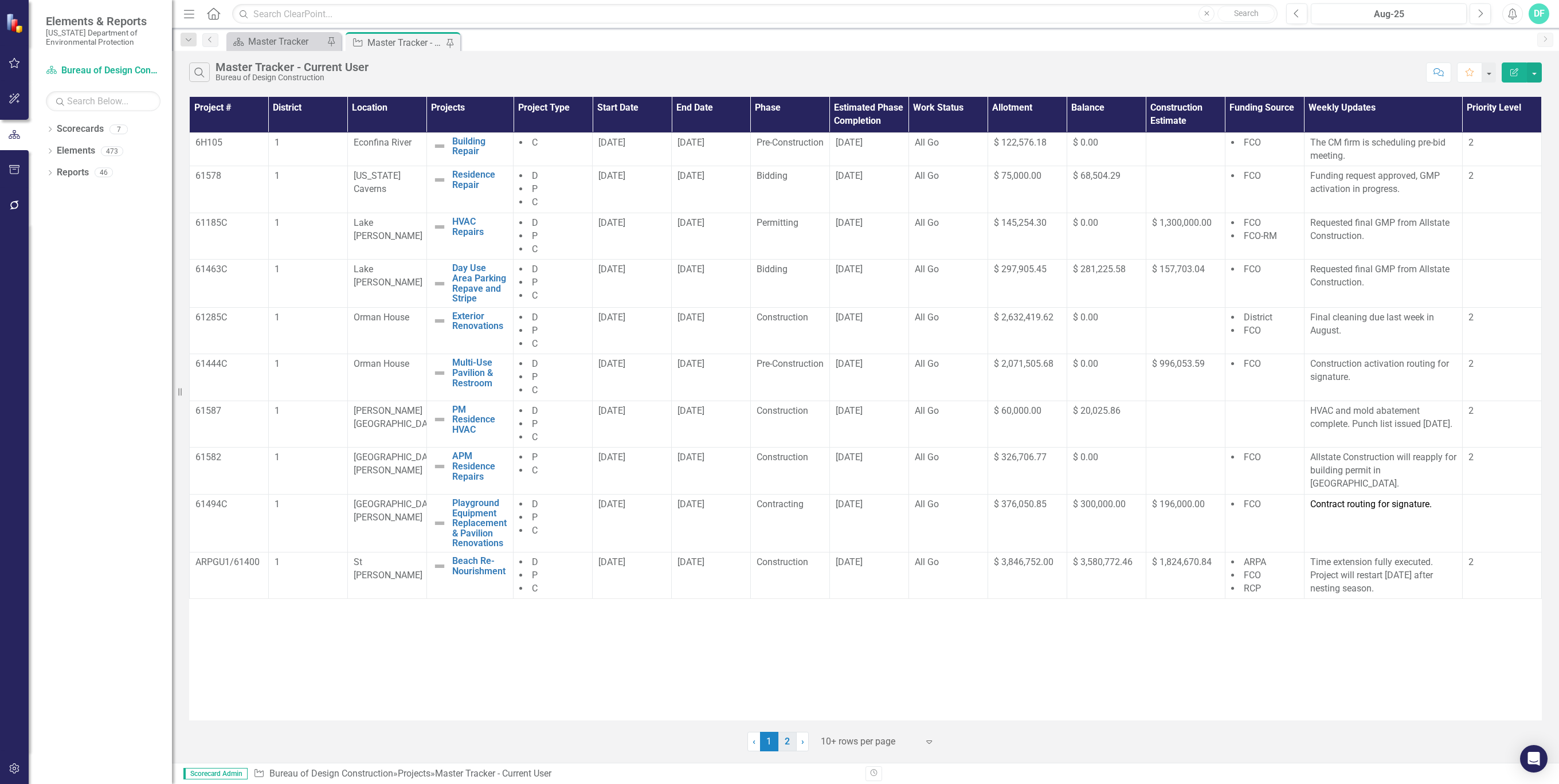
click at [785, 739] on link "2" at bounding box center [787, 741] width 18 height 20
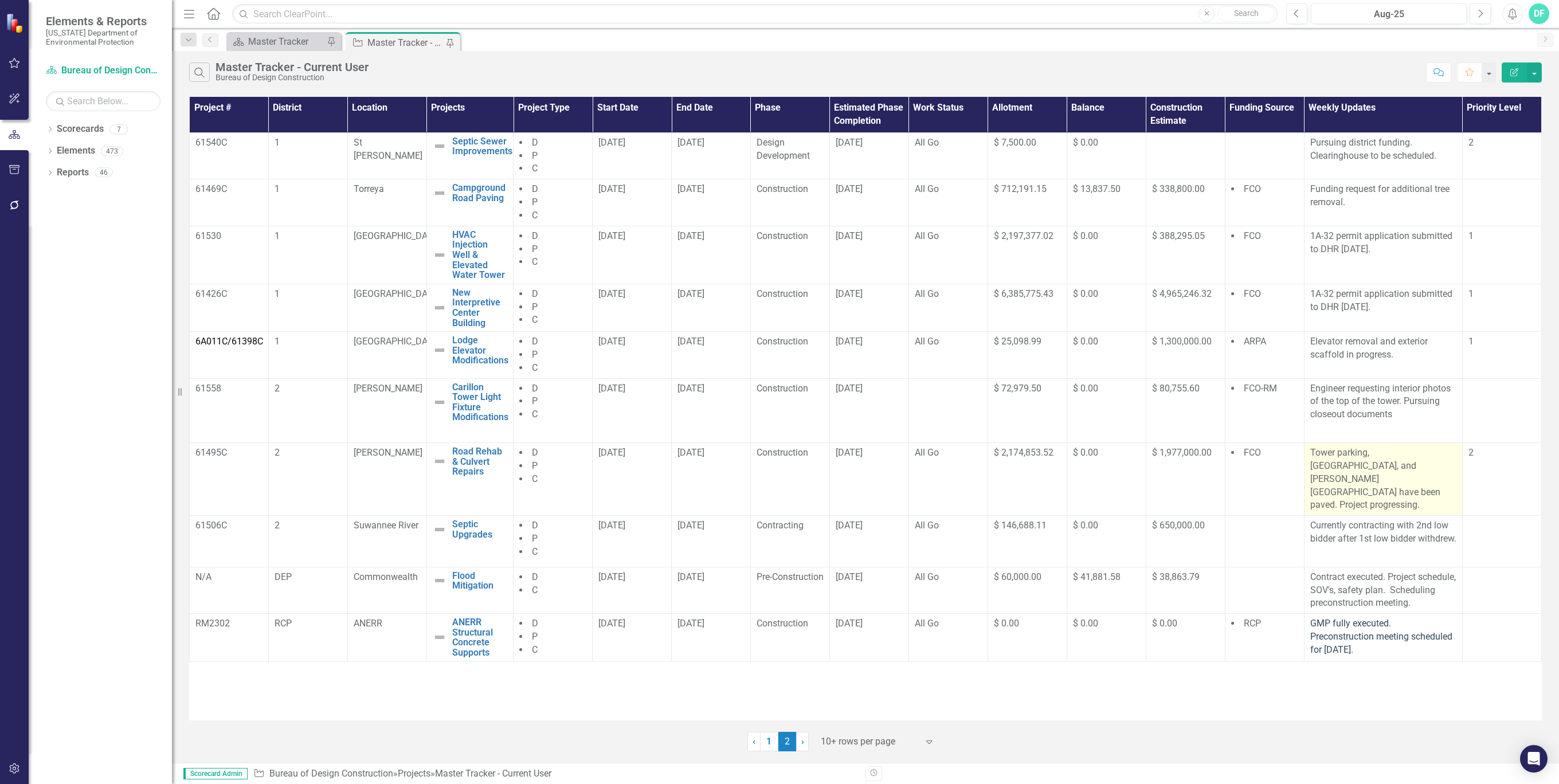
click at [1436, 471] on p "Tower parking, [GEOGRAPHIC_DATA], and [PERSON_NAME][GEOGRAPHIC_DATA] have been …" at bounding box center [1383, 479] width 146 height 65
click at [1447, 477] on p "Tower parking, [GEOGRAPHIC_DATA], and [PERSON_NAME][GEOGRAPHIC_DATA] have been …" at bounding box center [1383, 479] width 146 height 65
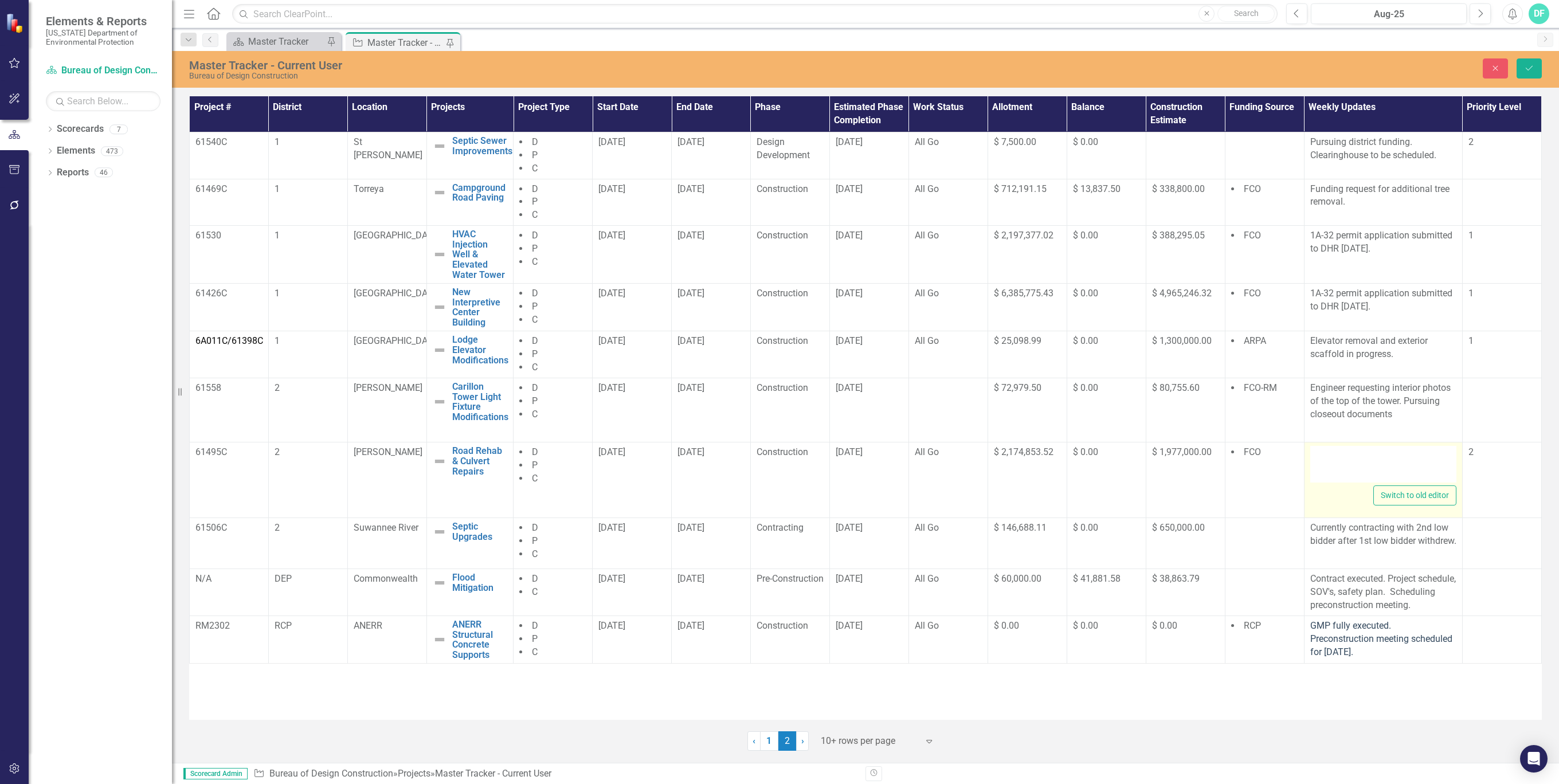
type textarea "<p>Tower parking, [GEOGRAPHIC_DATA], and [PERSON_NAME][GEOGRAPHIC_DATA] have be…"
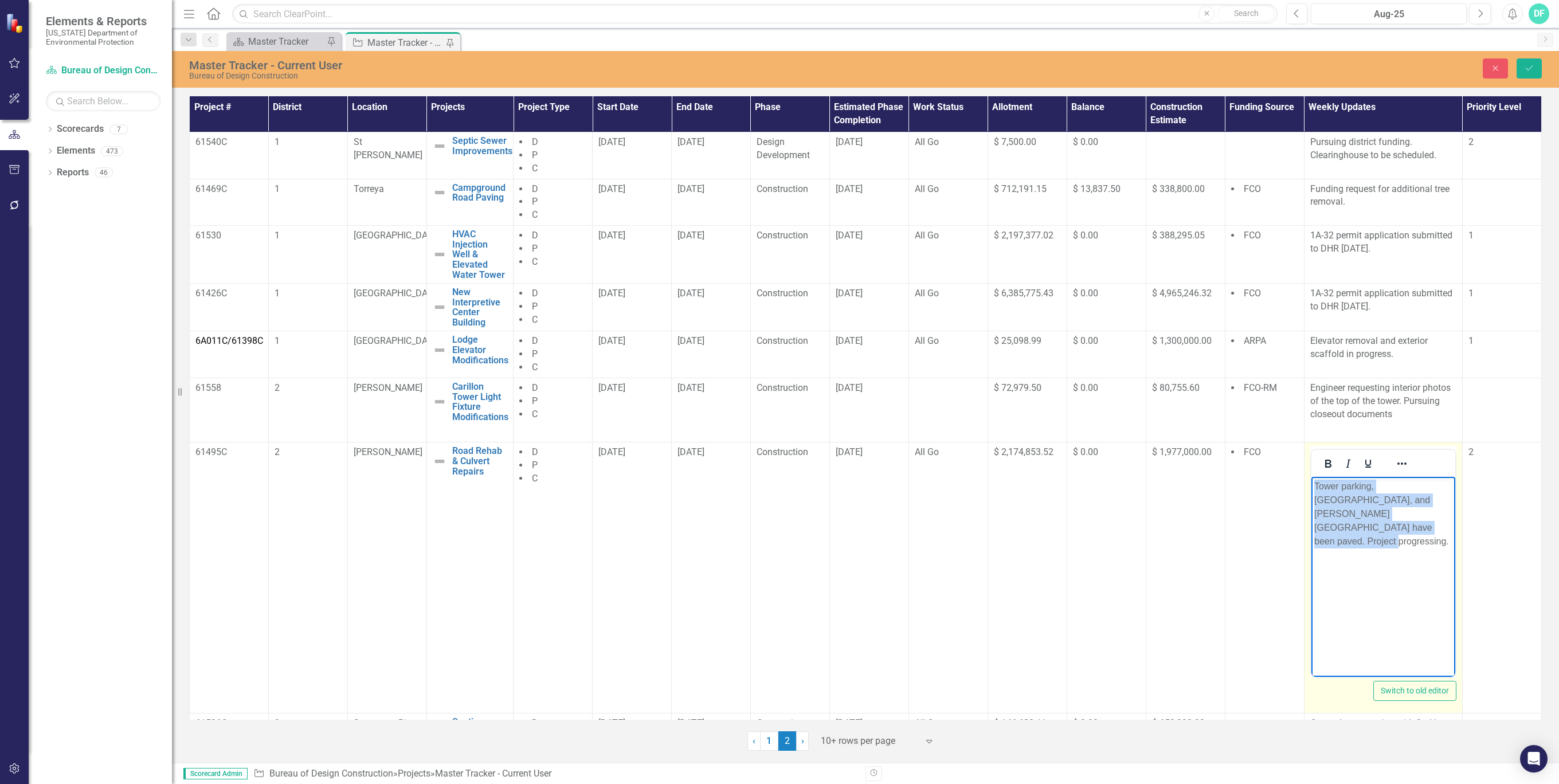
drag, startPoint x: 1448, startPoint y: 513, endPoint x: 1314, endPoint y: 482, distance: 137.5
click at [1314, 482] on p "Tower parking, [GEOGRAPHIC_DATA], and [PERSON_NAME][GEOGRAPHIC_DATA] have been …" at bounding box center [1383, 514] width 138 height 69
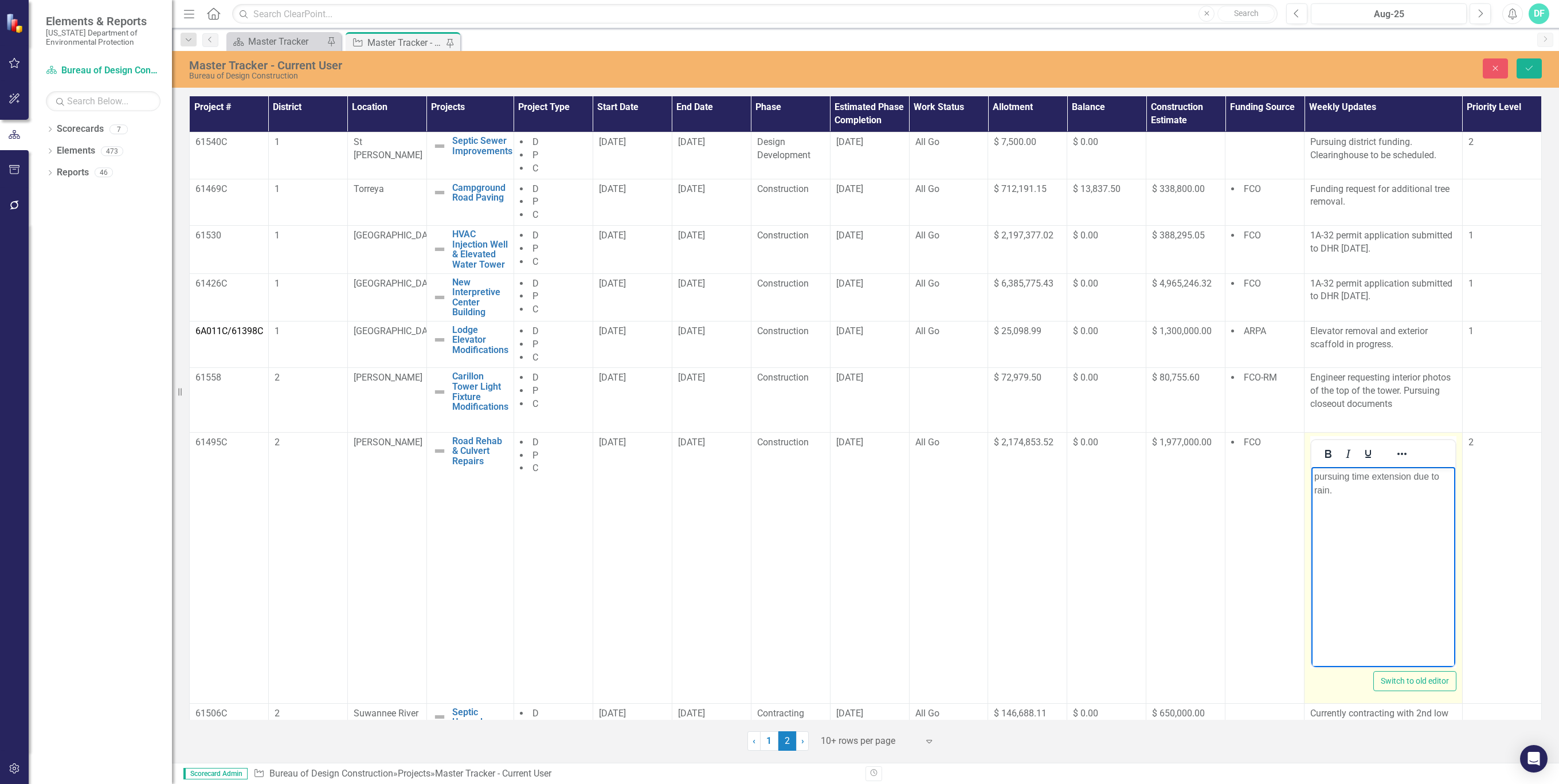
click at [1319, 472] on p "pursuing time extension due to rain." at bounding box center [1383, 483] width 138 height 27
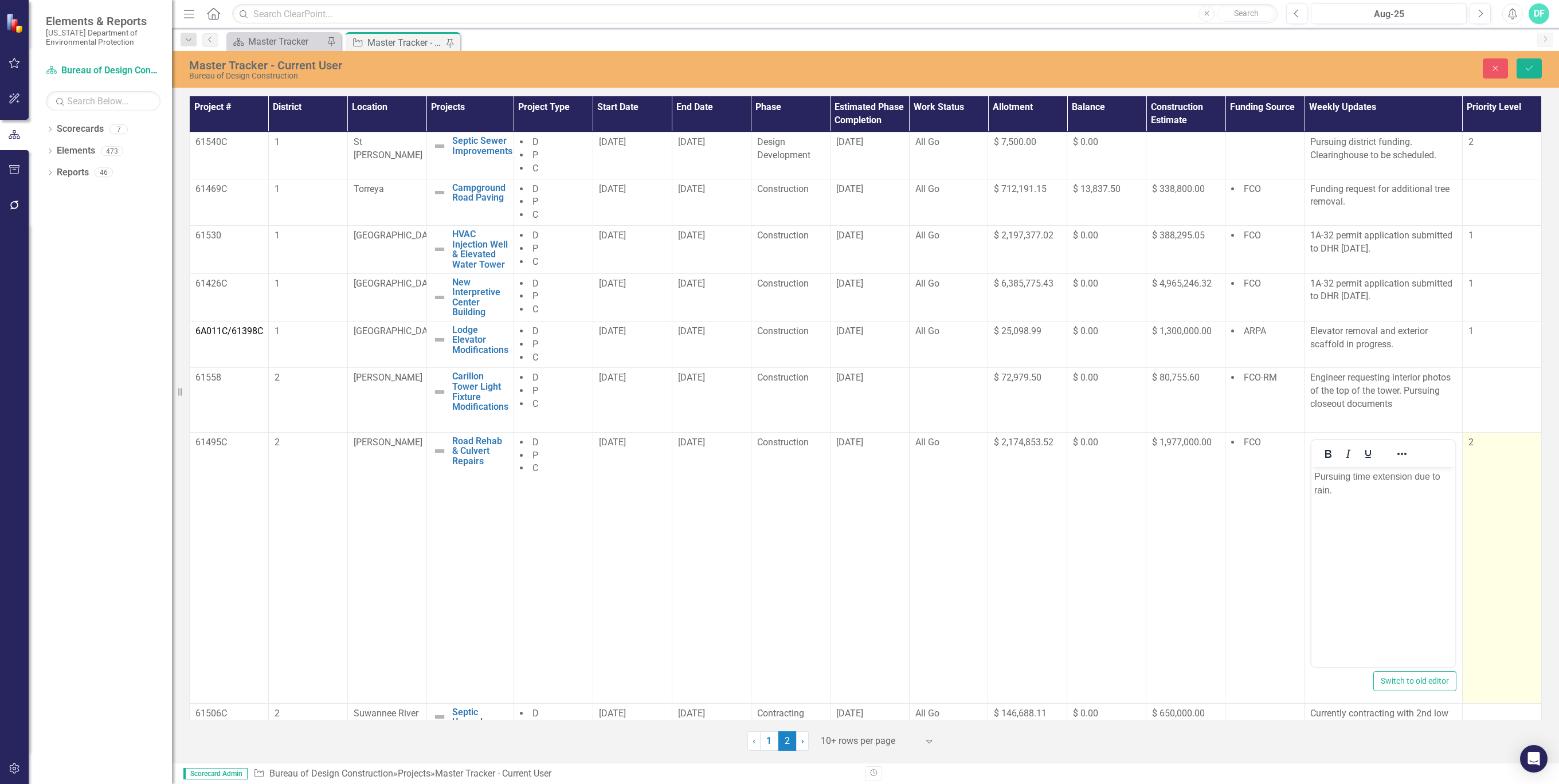
click at [1488, 526] on td "2" at bounding box center [1502, 567] width 79 height 271
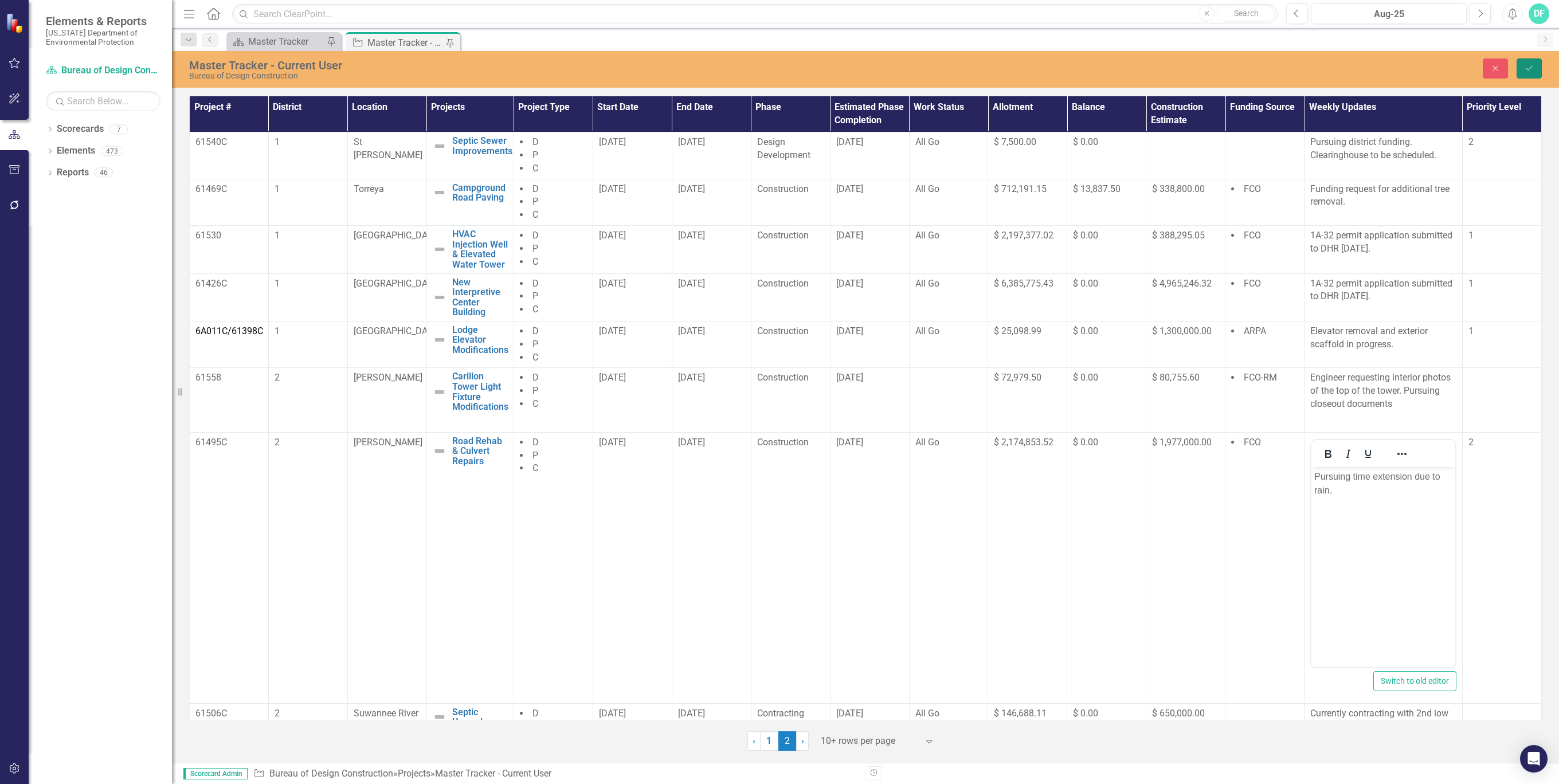
click at [1525, 72] on button "Save" at bounding box center [1529, 68] width 25 height 20
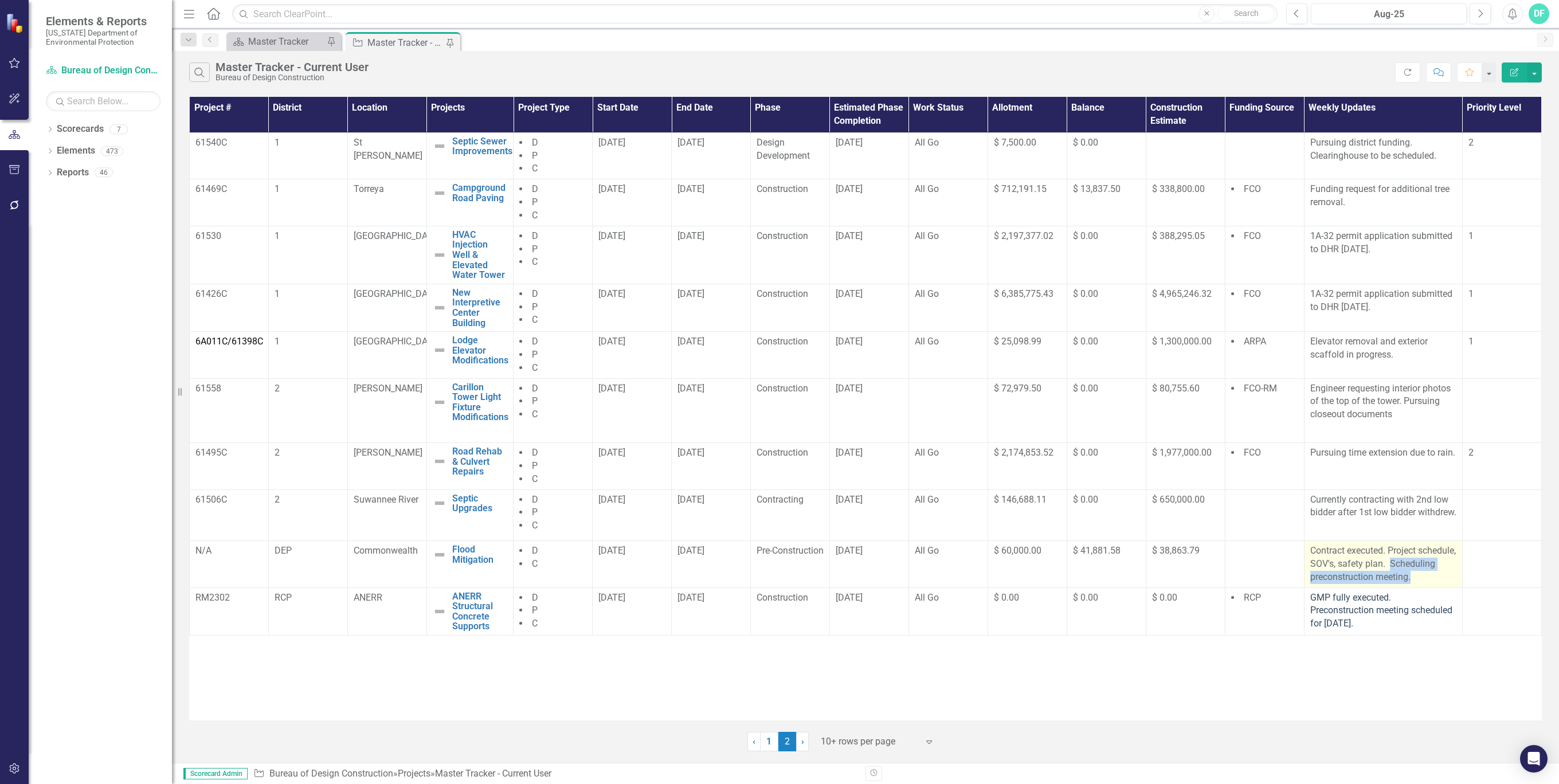
drag, startPoint x: 1378, startPoint y: 603, endPoint x: 1310, endPoint y: 593, distance: 68.7
click at [1310, 584] on p "Contract executed. Project schedule, SOV's, safety plan. Scheduling preconstruc…" at bounding box center [1383, 564] width 146 height 39
click at [1372, 584] on p "Contract executed. Project schedule, SOV's, safety plan. Scheduling preconstruc…" at bounding box center [1383, 564] width 146 height 39
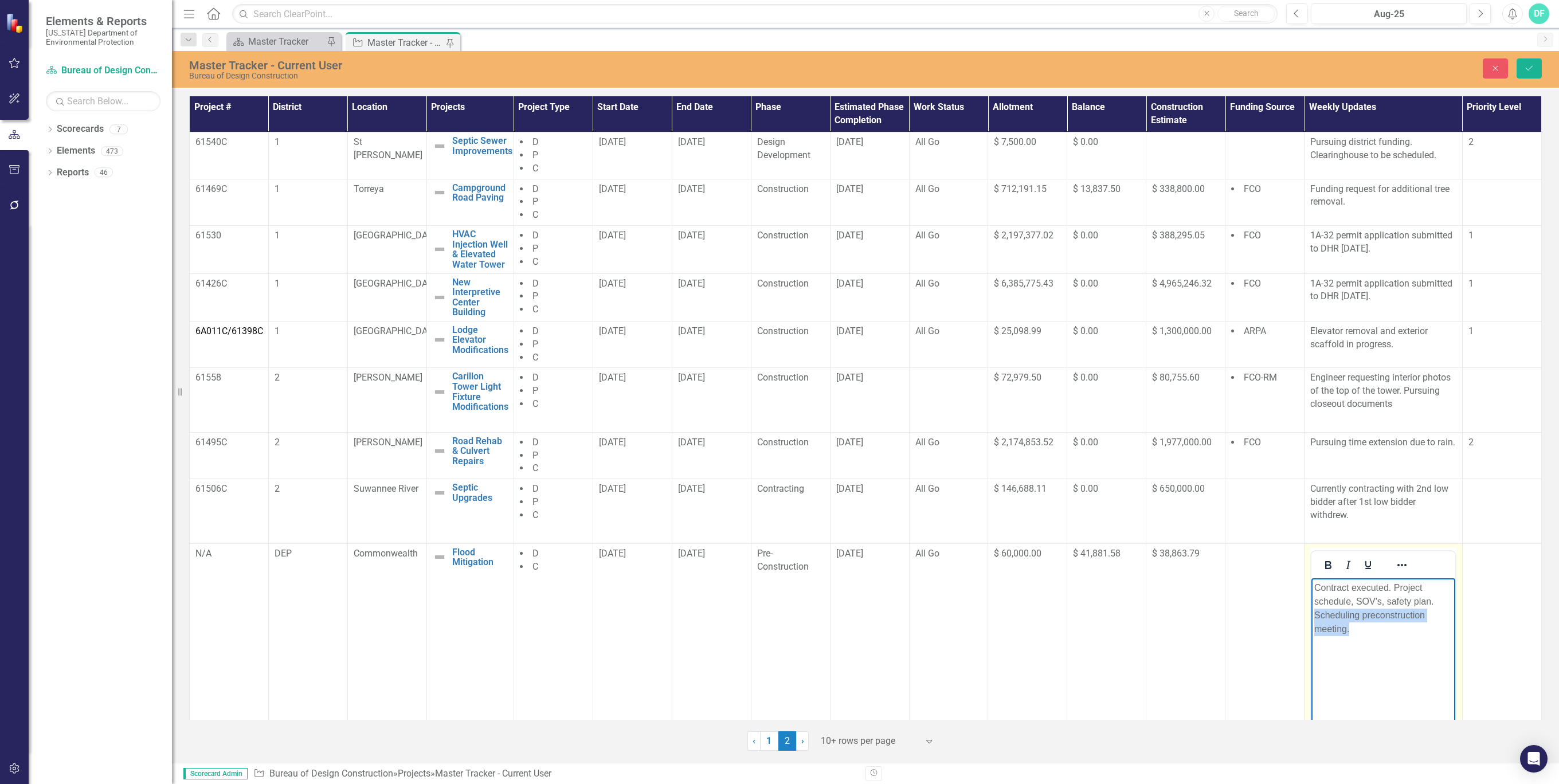
drag, startPoint x: 2684, startPoint y: 1170, endPoint x: 1313, endPoint y: 613, distance: 1479.8
click at [1313, 613] on body "Contract executed. Project schedule, SOV's, safety plan. Scheduling preconstruc…" at bounding box center [1383, 663] width 144 height 172
click at [1422, 585] on p "Contract executed. Project schedule, SOV's, safety plan." at bounding box center [1383, 594] width 138 height 27
click at [1421, 625] on body "Contract executed. Pursuing schedule, SOV's, safety plan." at bounding box center [1383, 663] width 144 height 172
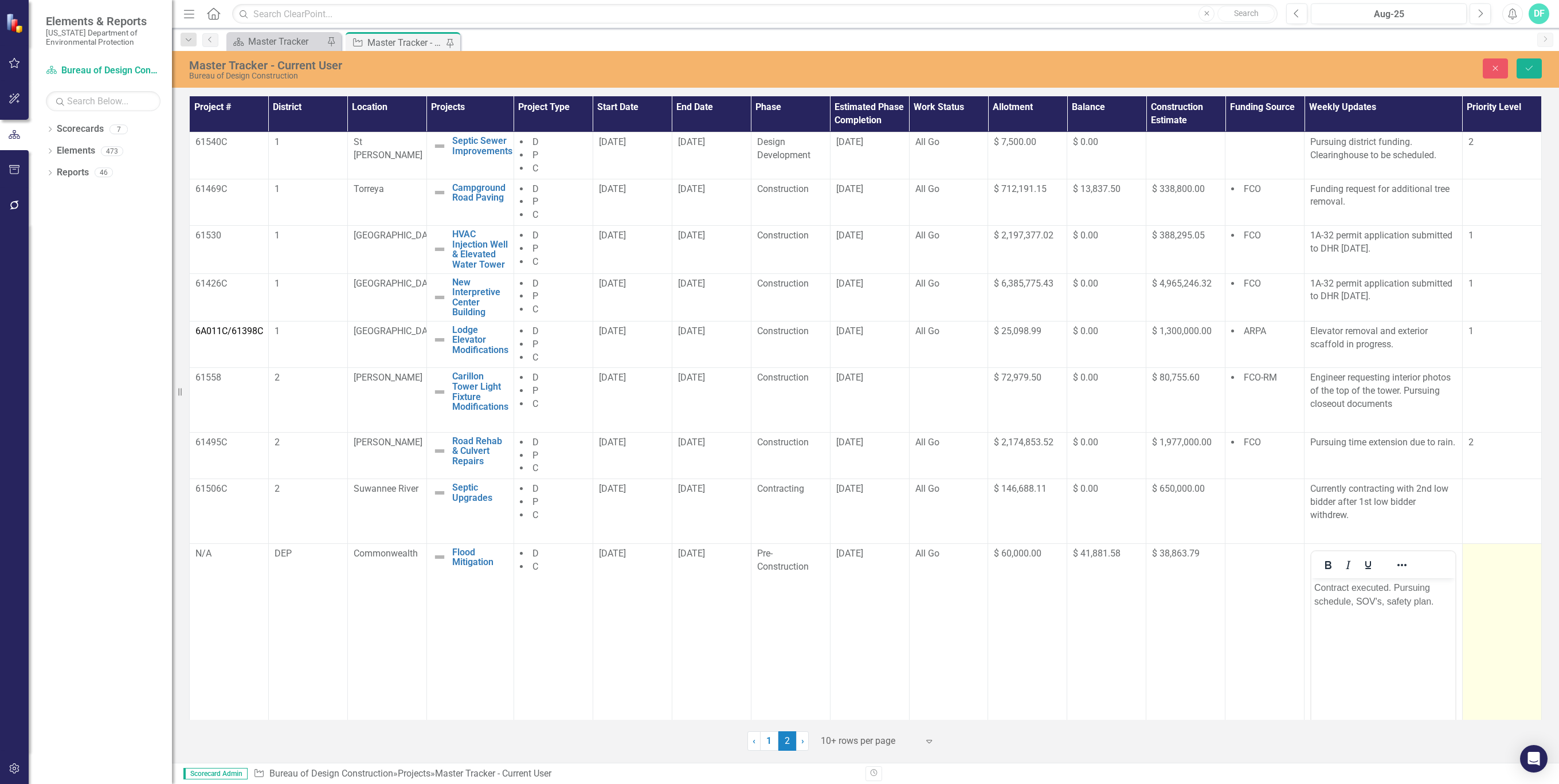
click at [1487, 626] on td at bounding box center [1502, 678] width 79 height 271
click at [1528, 67] on icon "Save" at bounding box center [1529, 68] width 10 height 8
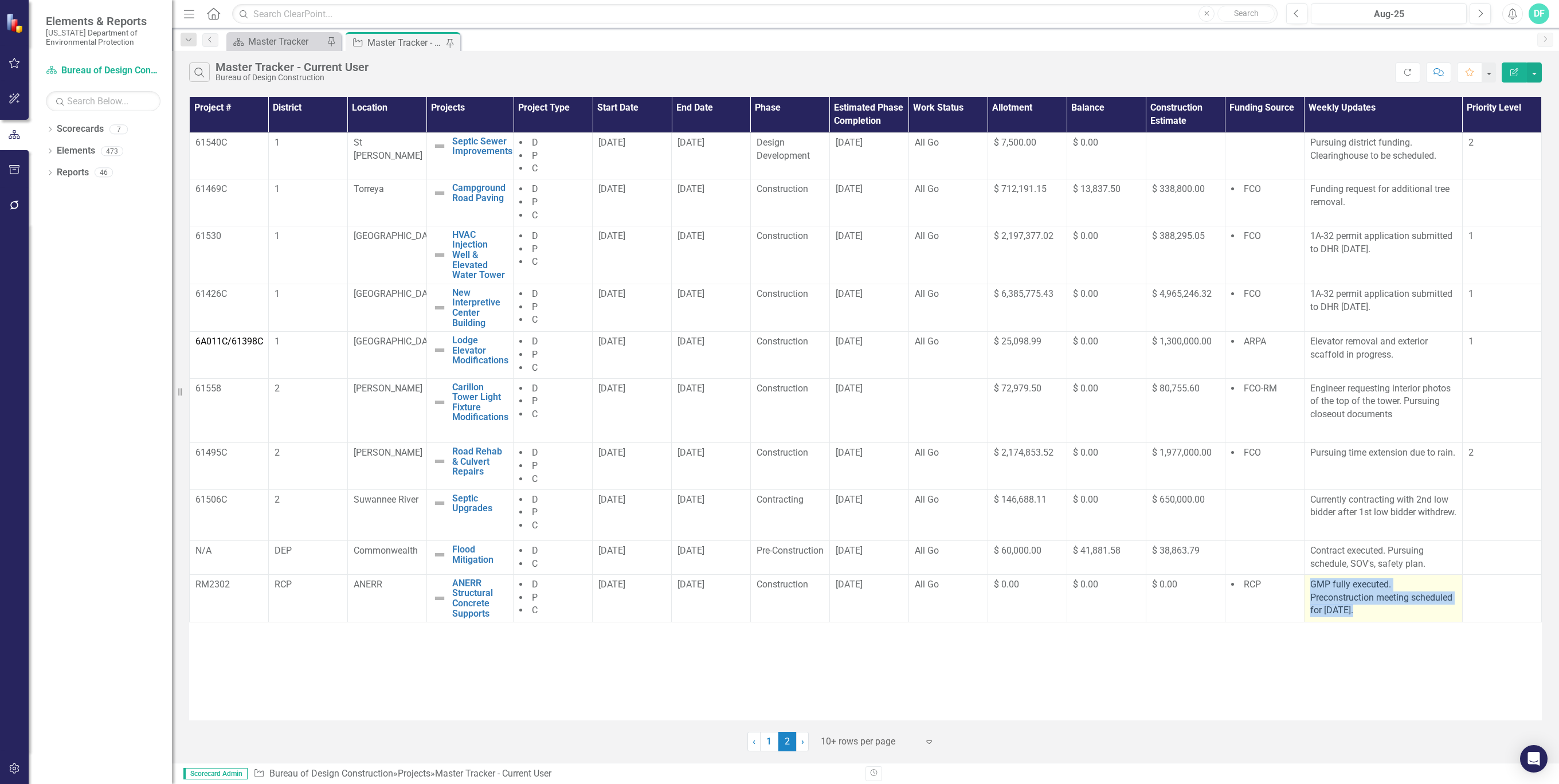
drag, startPoint x: 1354, startPoint y: 623, endPoint x: 1308, endPoint y: 599, distance: 51.9
click at [1308, 599] on td "GMP fully executed. Preconstruction meeting scheduled for [DATE]." at bounding box center [1383, 598] width 159 height 48
drag, startPoint x: 1308, startPoint y: 599, endPoint x: 1378, endPoint y: 605, distance: 70.3
click at [1378, 605] on p "GMP fully executed. Preconstruction meeting scheduled for [DATE]." at bounding box center [1383, 598] width 146 height 39
click at [1378, 605] on span "GMP fully executed. Preconstruction meeting scheduled for [DATE]." at bounding box center [1381, 597] width 142 height 37
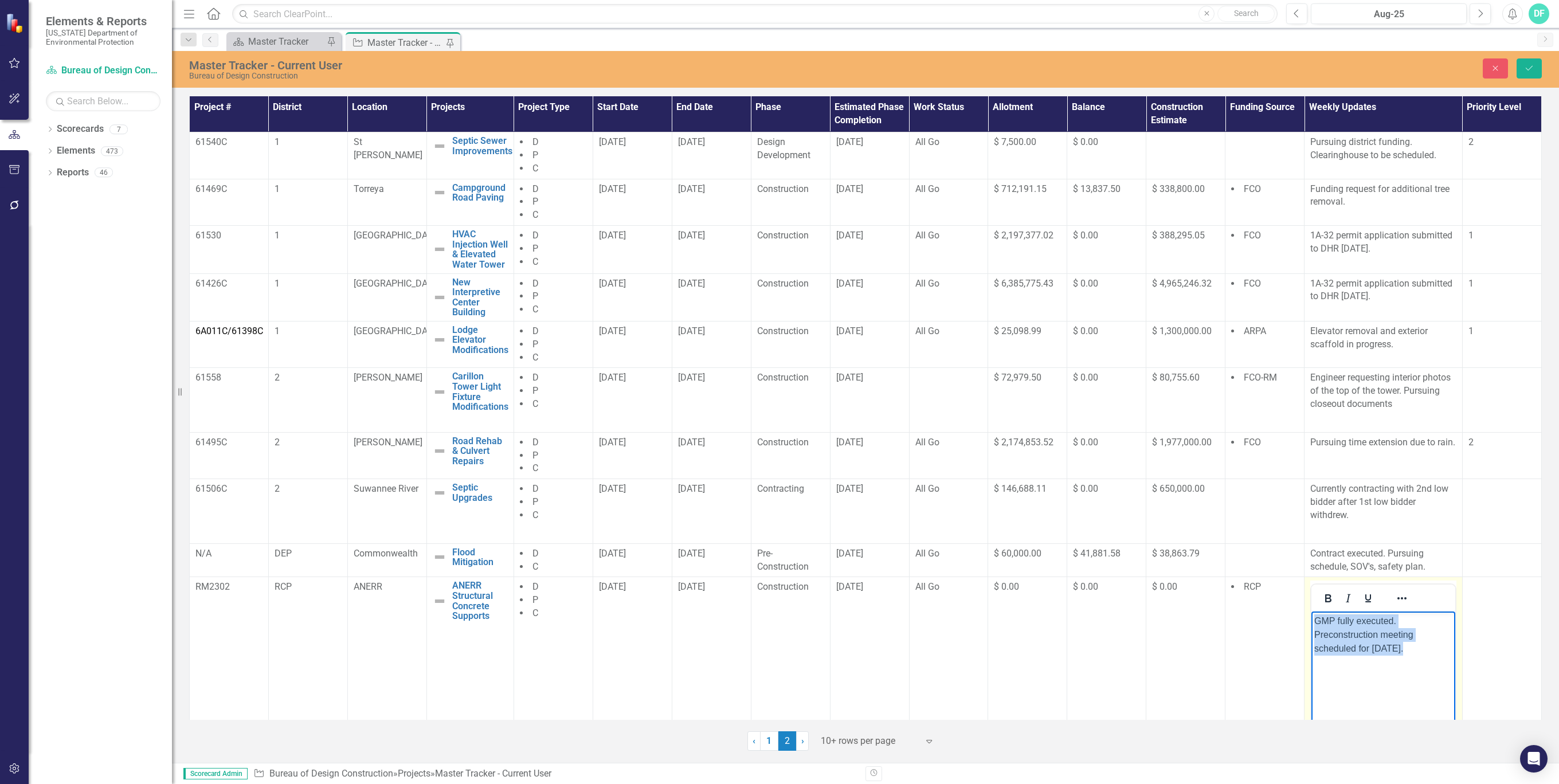
drag, startPoint x: 2689, startPoint y: 1216, endPoint x: 1315, endPoint y: 623, distance: 1496.5
click at [1315, 623] on p "GMP fully executed. Preconstruction meeting scheduled for [DATE]." at bounding box center [1383, 635] width 138 height 42
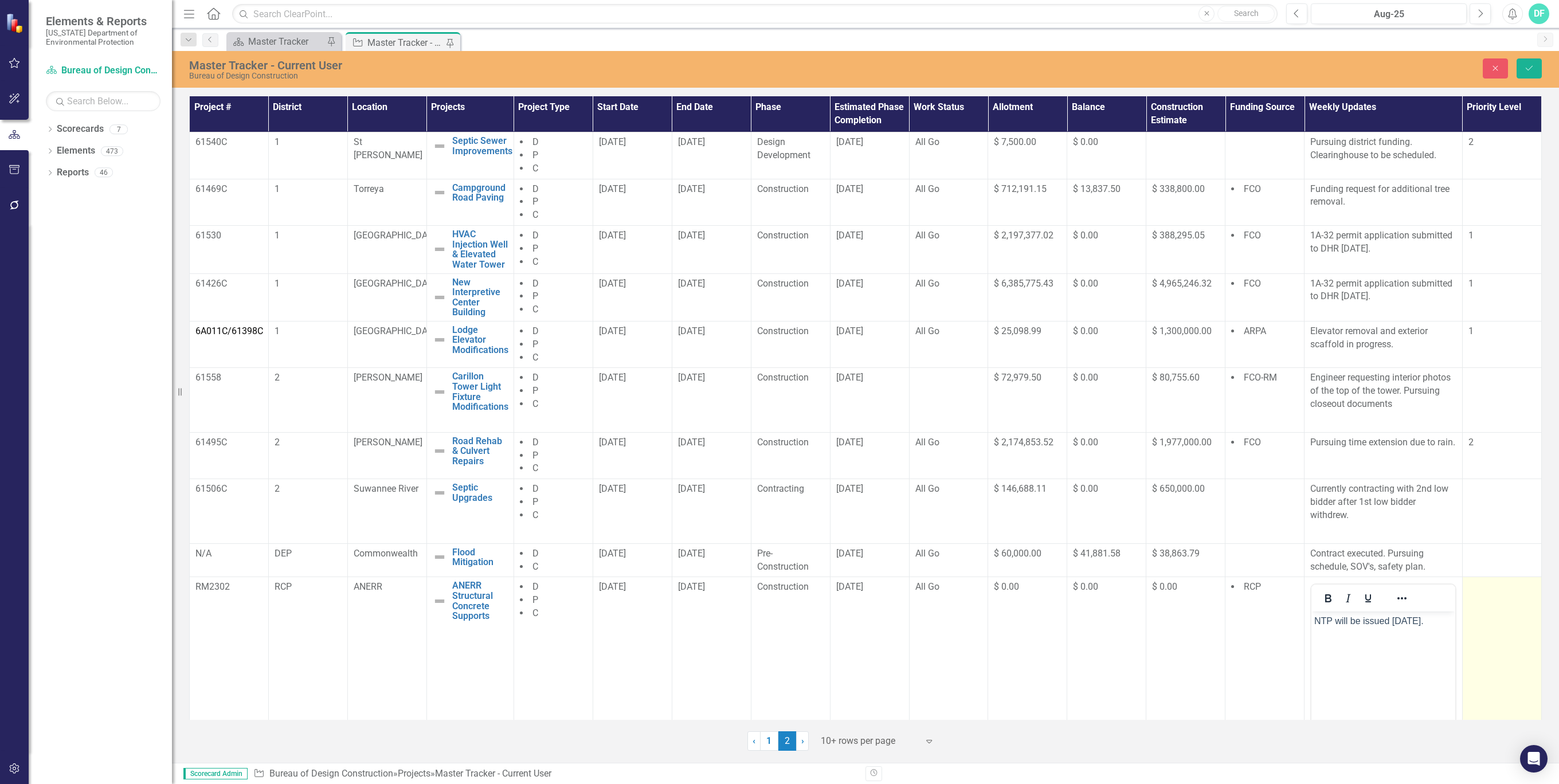
click at [1489, 614] on td at bounding box center [1502, 712] width 79 height 271
click at [1526, 64] on icon "Save" at bounding box center [1529, 68] width 10 height 8
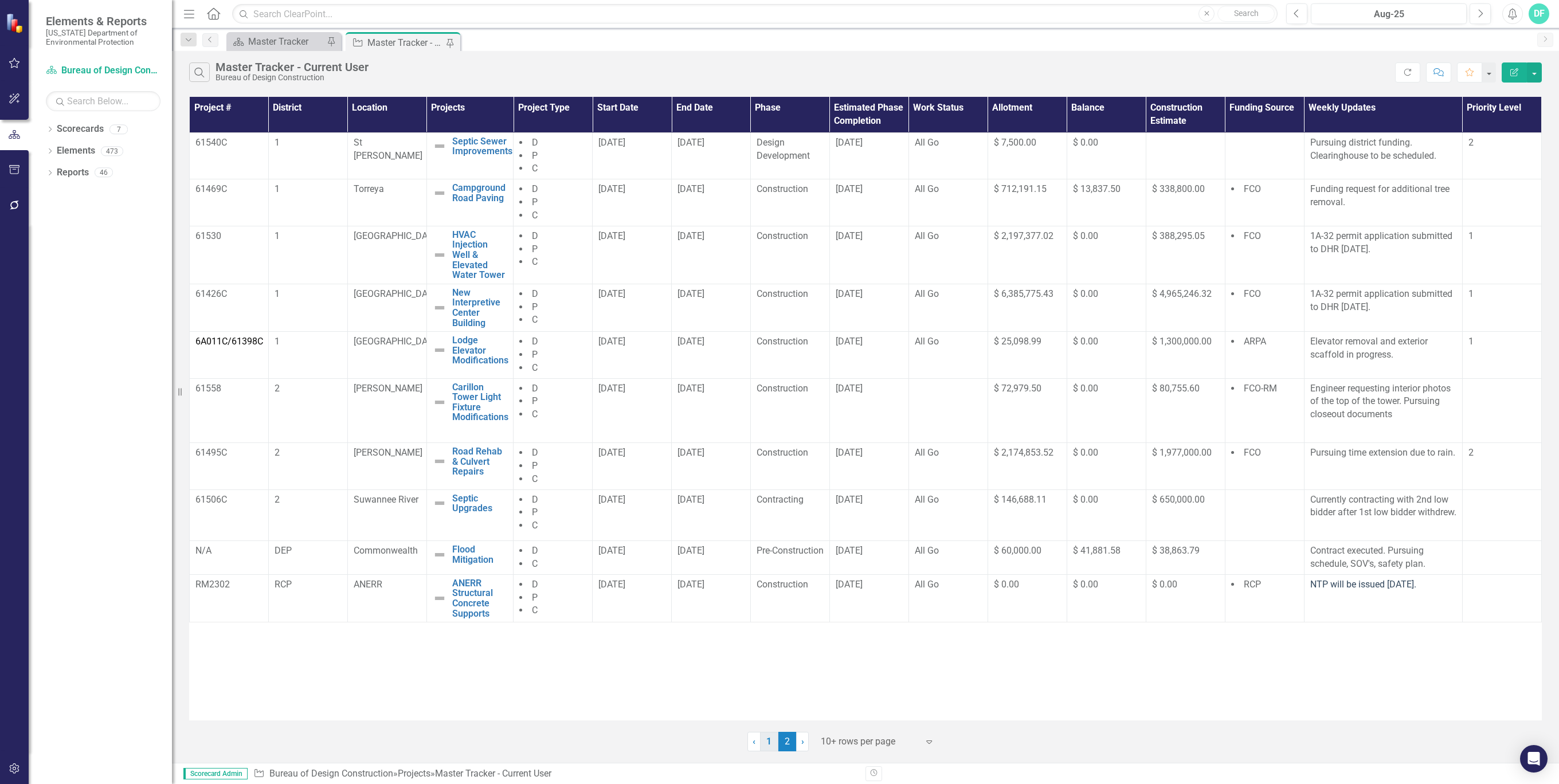
click at [767, 743] on link "1" at bounding box center [769, 741] width 18 height 20
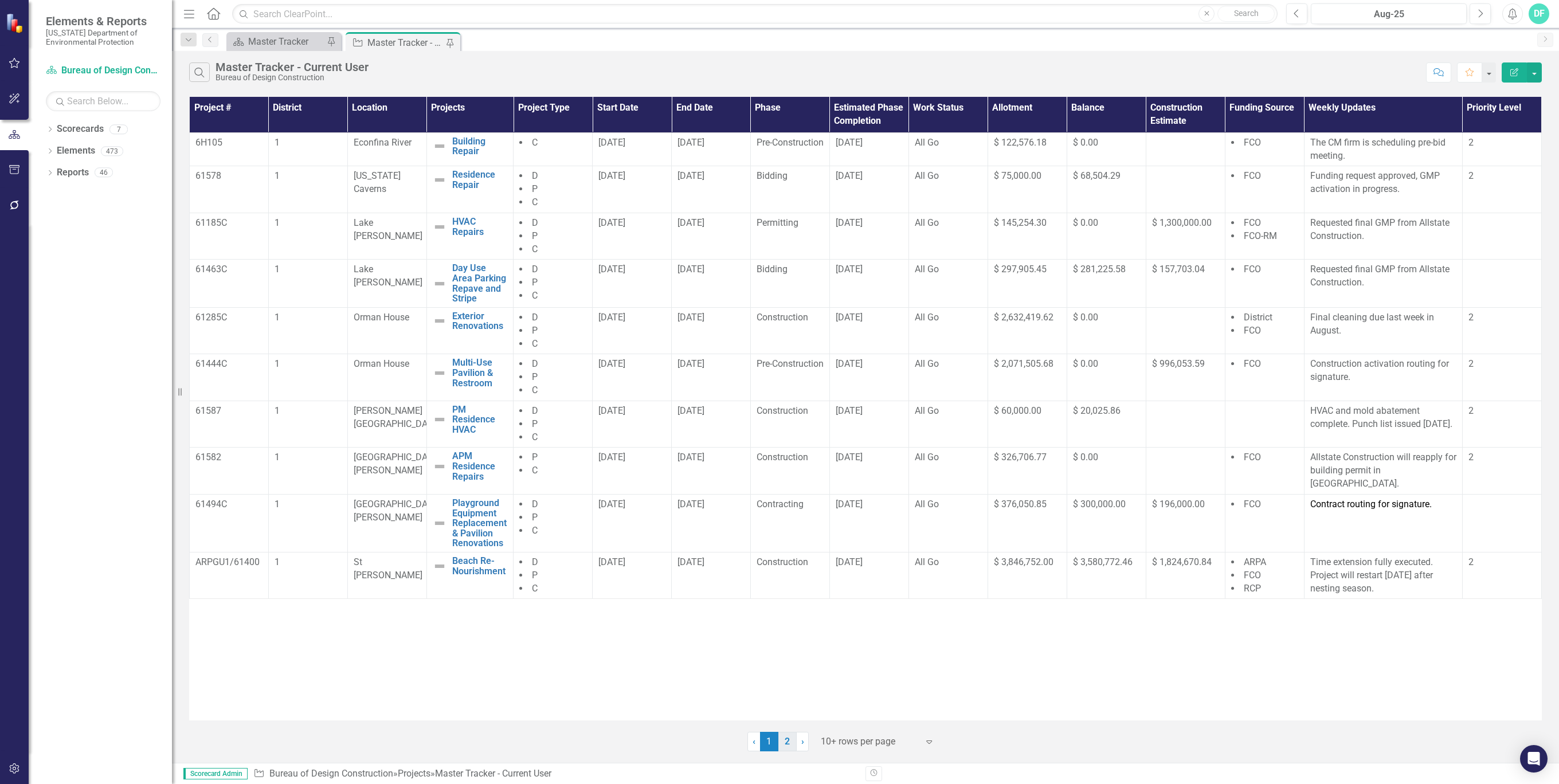
click at [787, 742] on link "2" at bounding box center [787, 741] width 18 height 20
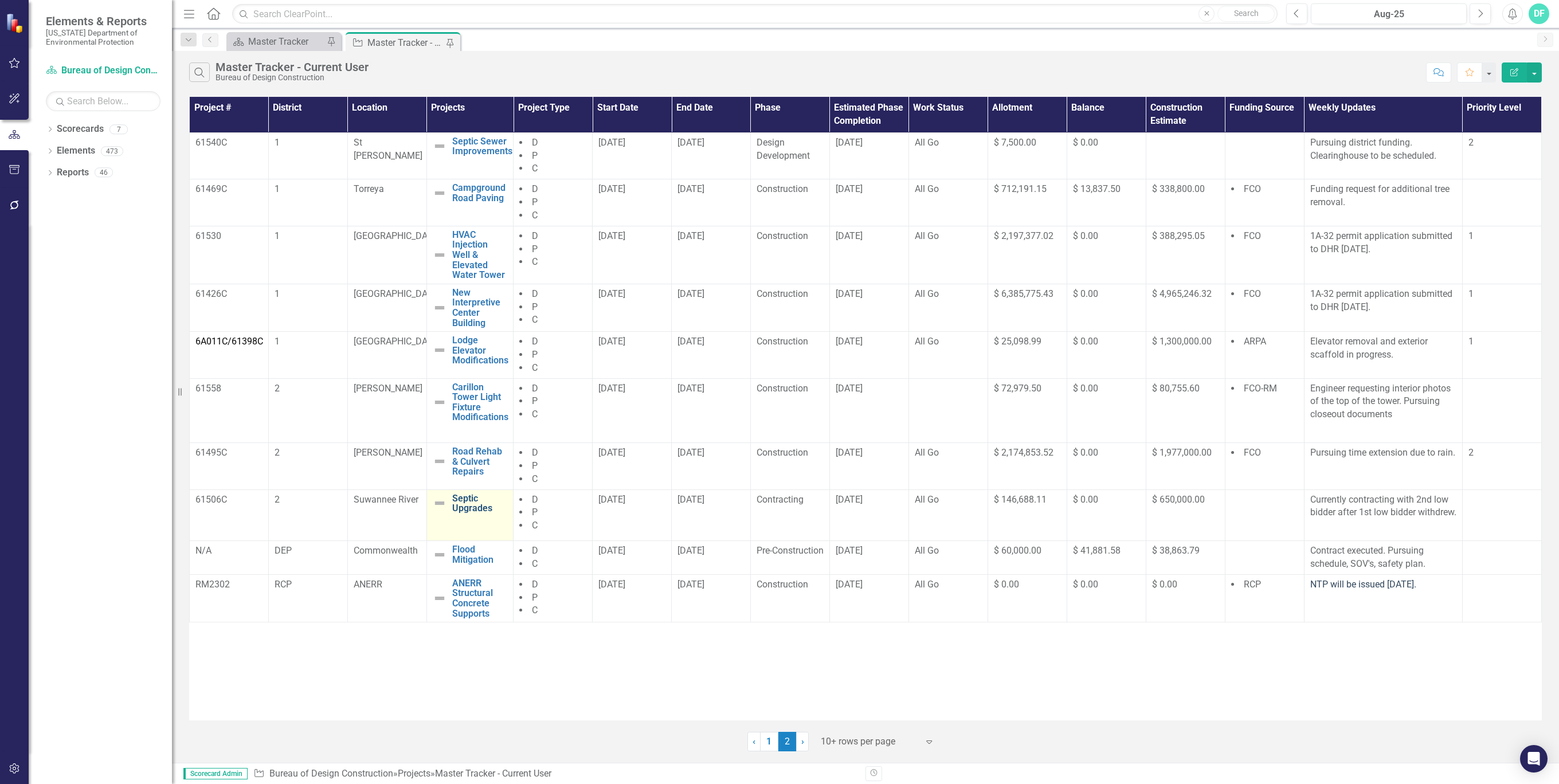
click at [473, 497] on link "Septic Upgrades" at bounding box center [480, 504] width 55 height 20
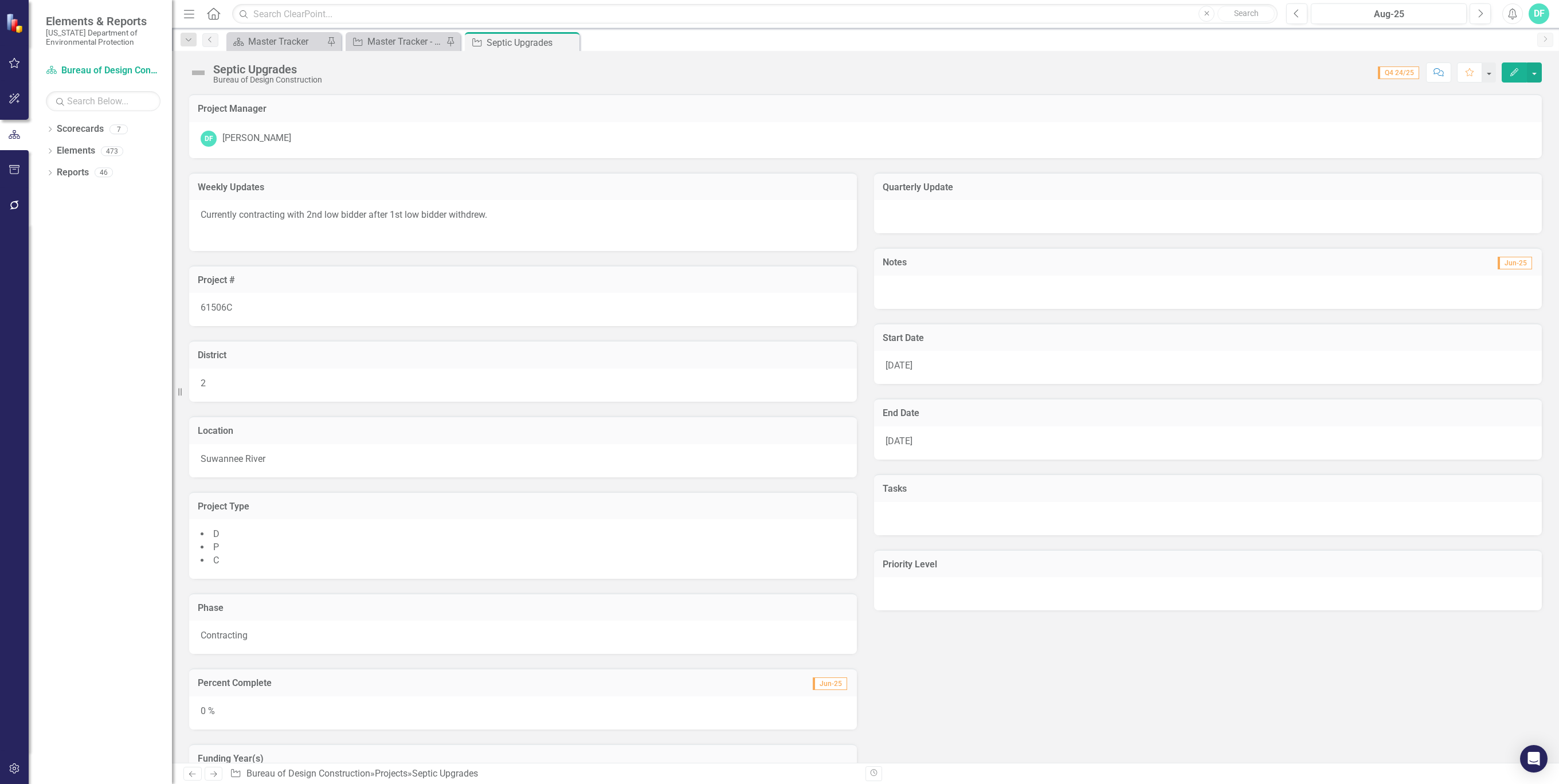
click at [1516, 71] on icon "Edit" at bounding box center [1514, 72] width 10 height 8
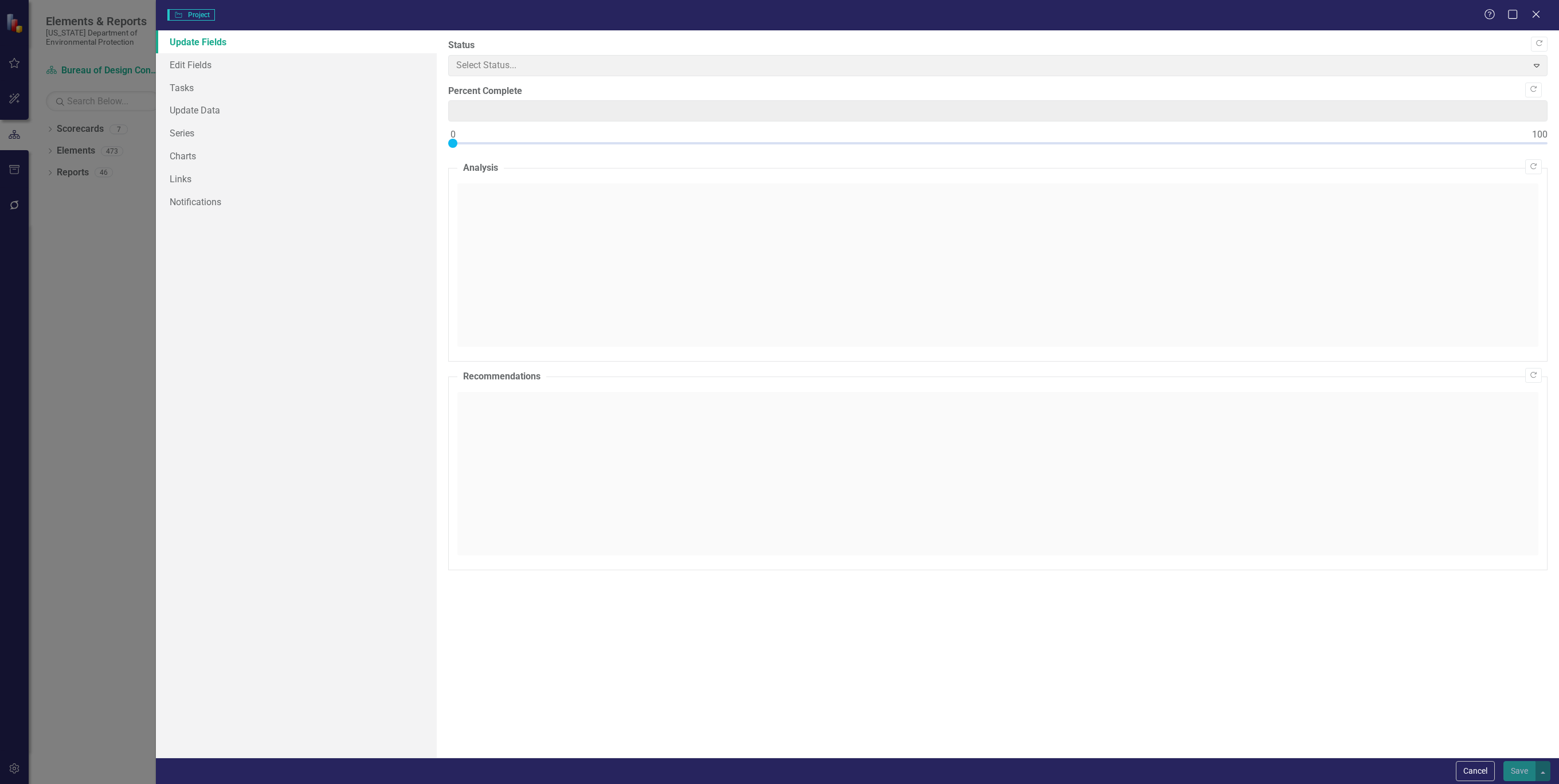
type input "0"
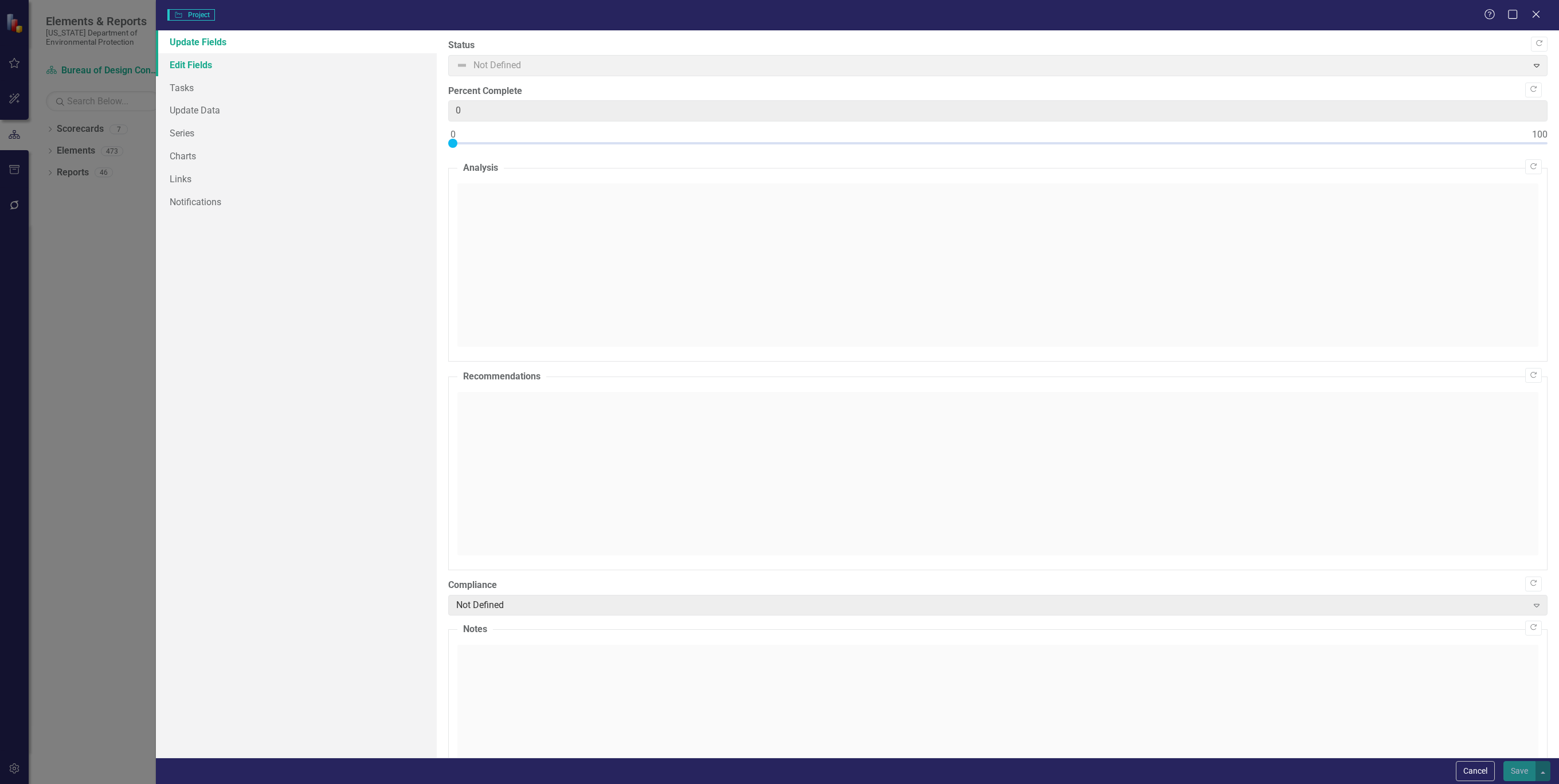
click at [217, 61] on link "Edit Fields" at bounding box center [297, 64] width 281 height 23
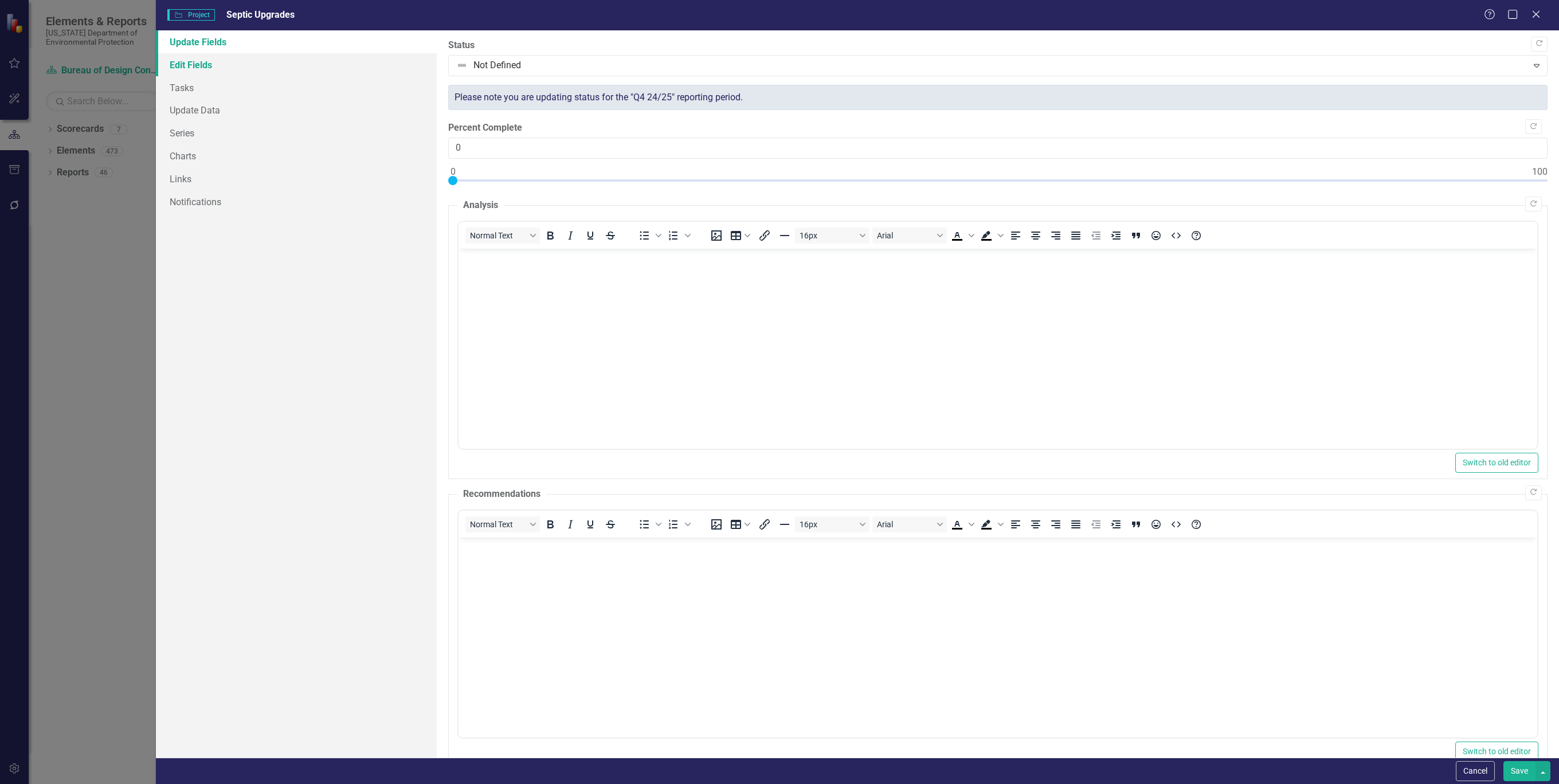
click at [210, 63] on link "Edit Fields" at bounding box center [297, 64] width 281 height 23
